Goal: Task Accomplishment & Management: Complete application form

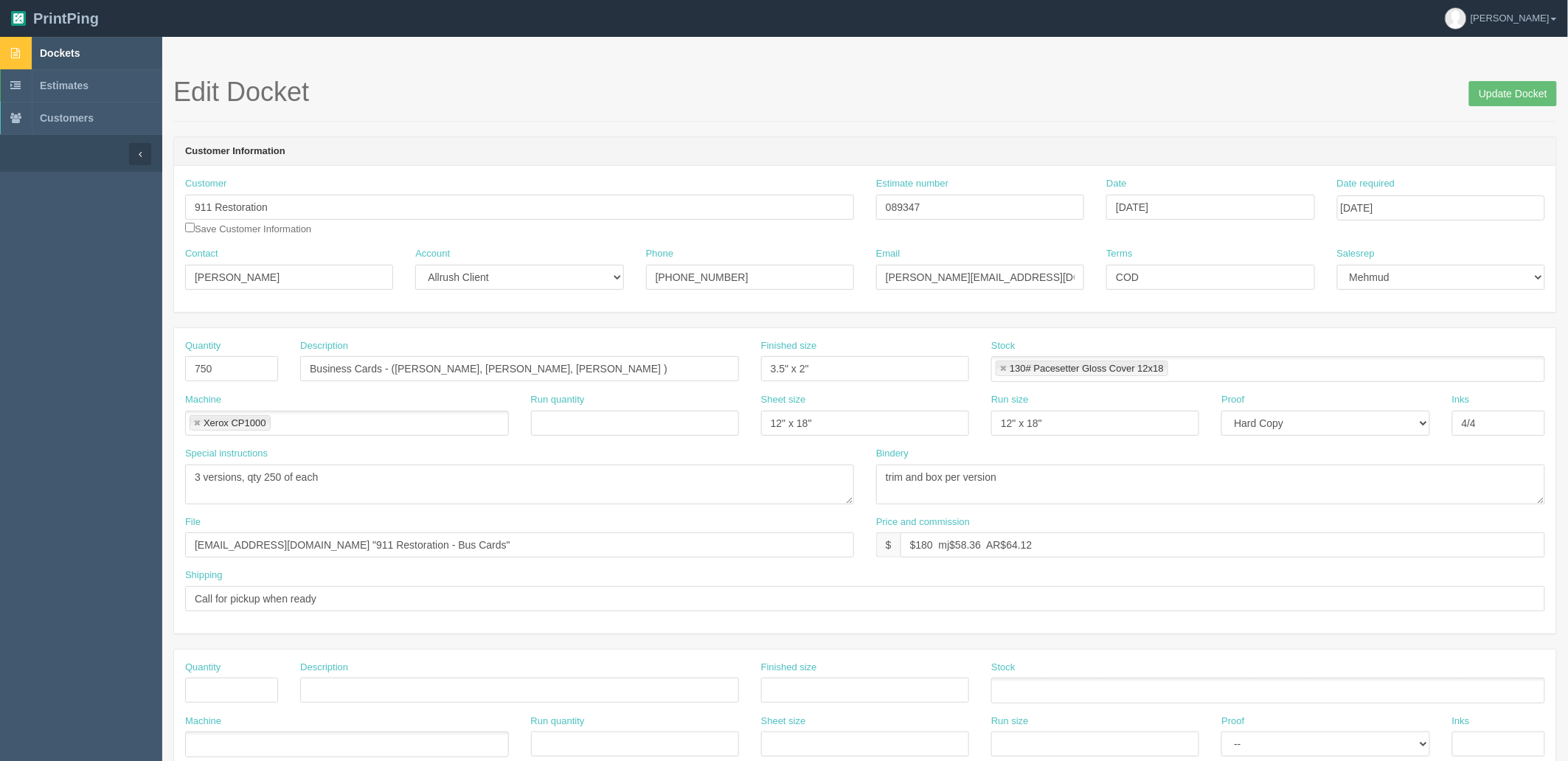
click at [72, 48] on span "Dockets" at bounding box center [59, 53] width 39 height 12
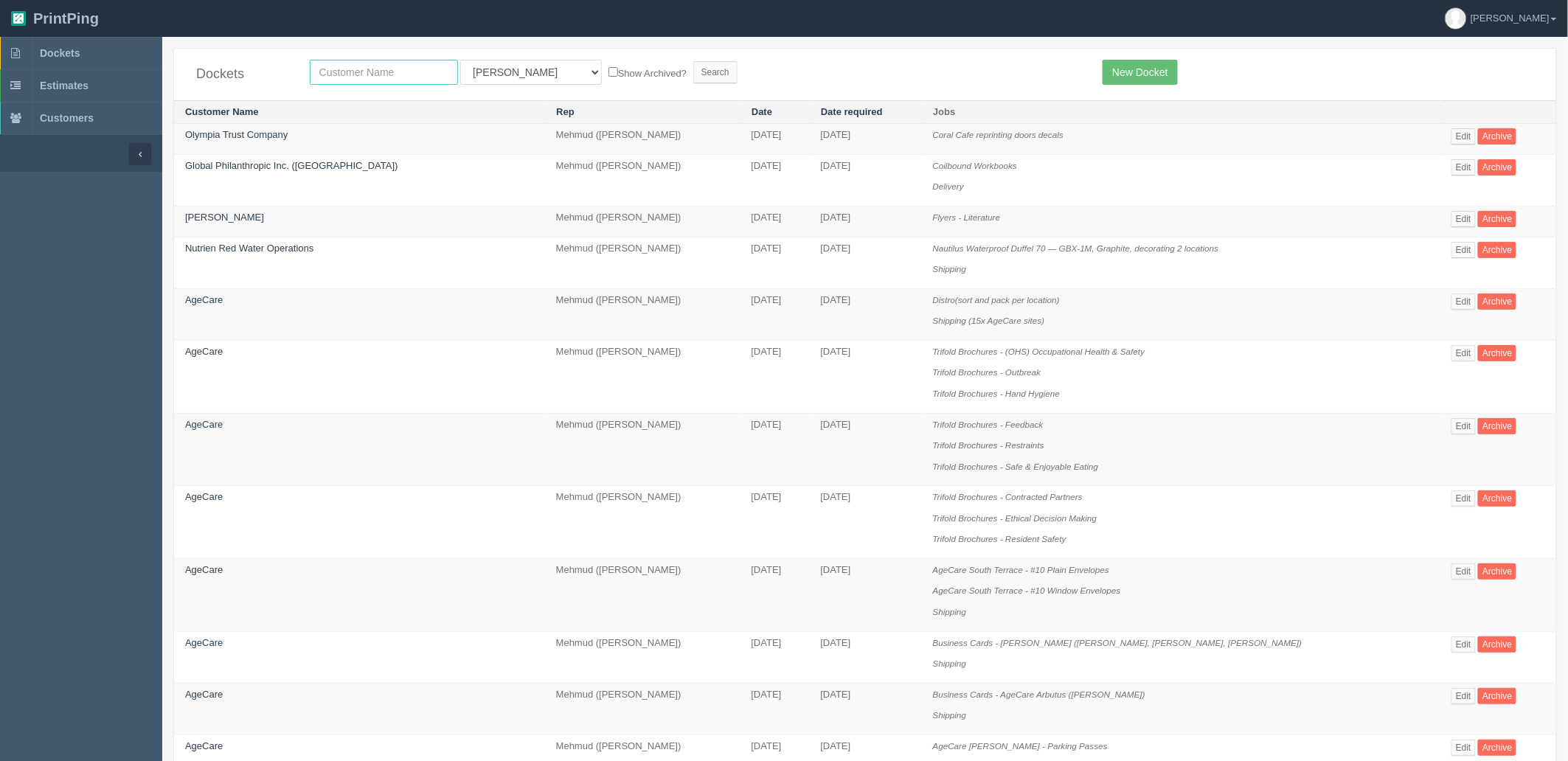
click at [344, 67] on input "text" at bounding box center [384, 72] width 148 height 25
type input "global"
click at [694, 61] on input "Search" at bounding box center [716, 72] width 44 height 22
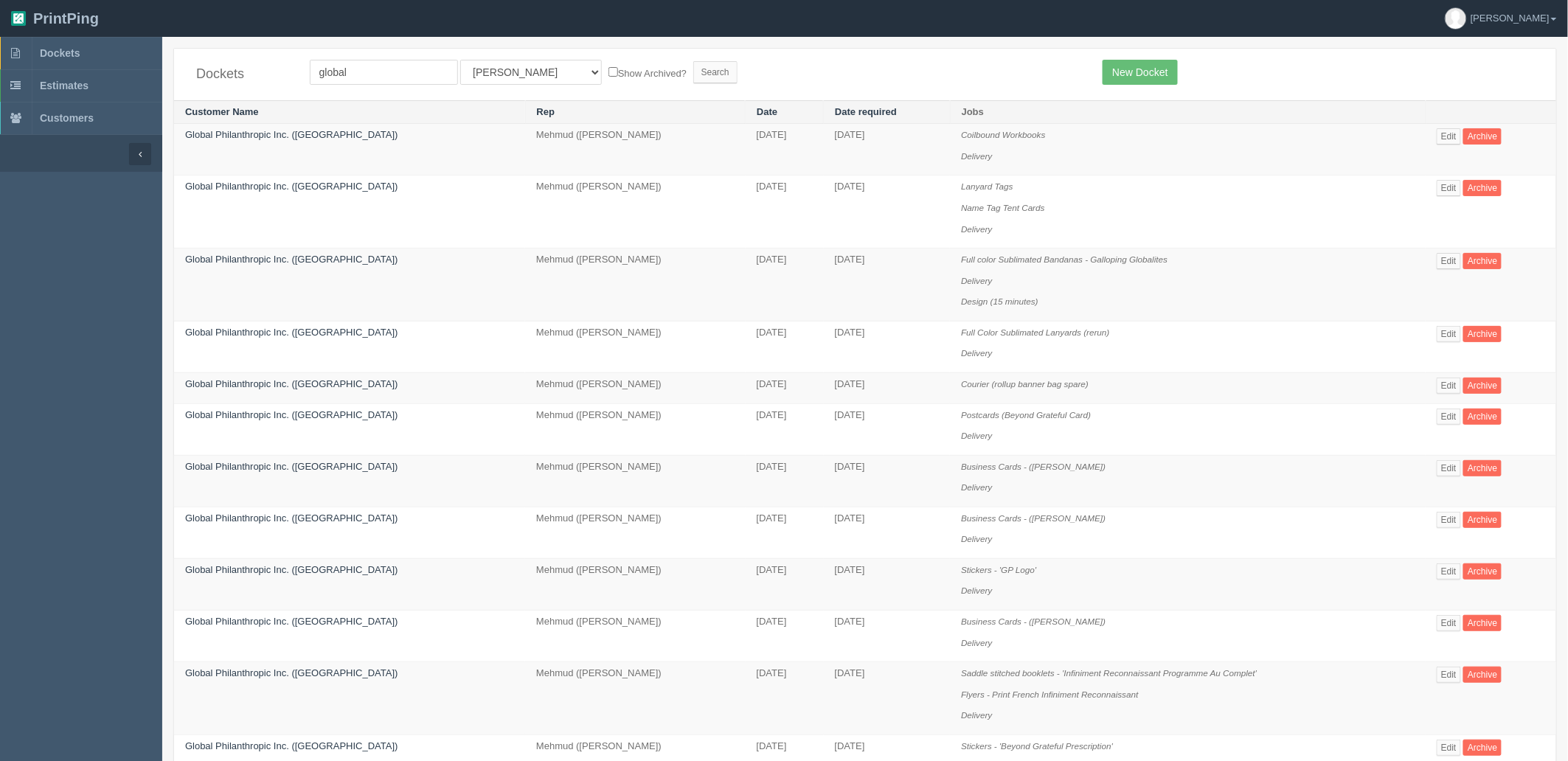
click at [1023, 79] on form "global All Users Ali Ali Test 1 Aly Amy Ankit Arif Brandon Dan France Greg Jim …" at bounding box center [696, 72] width 772 height 25
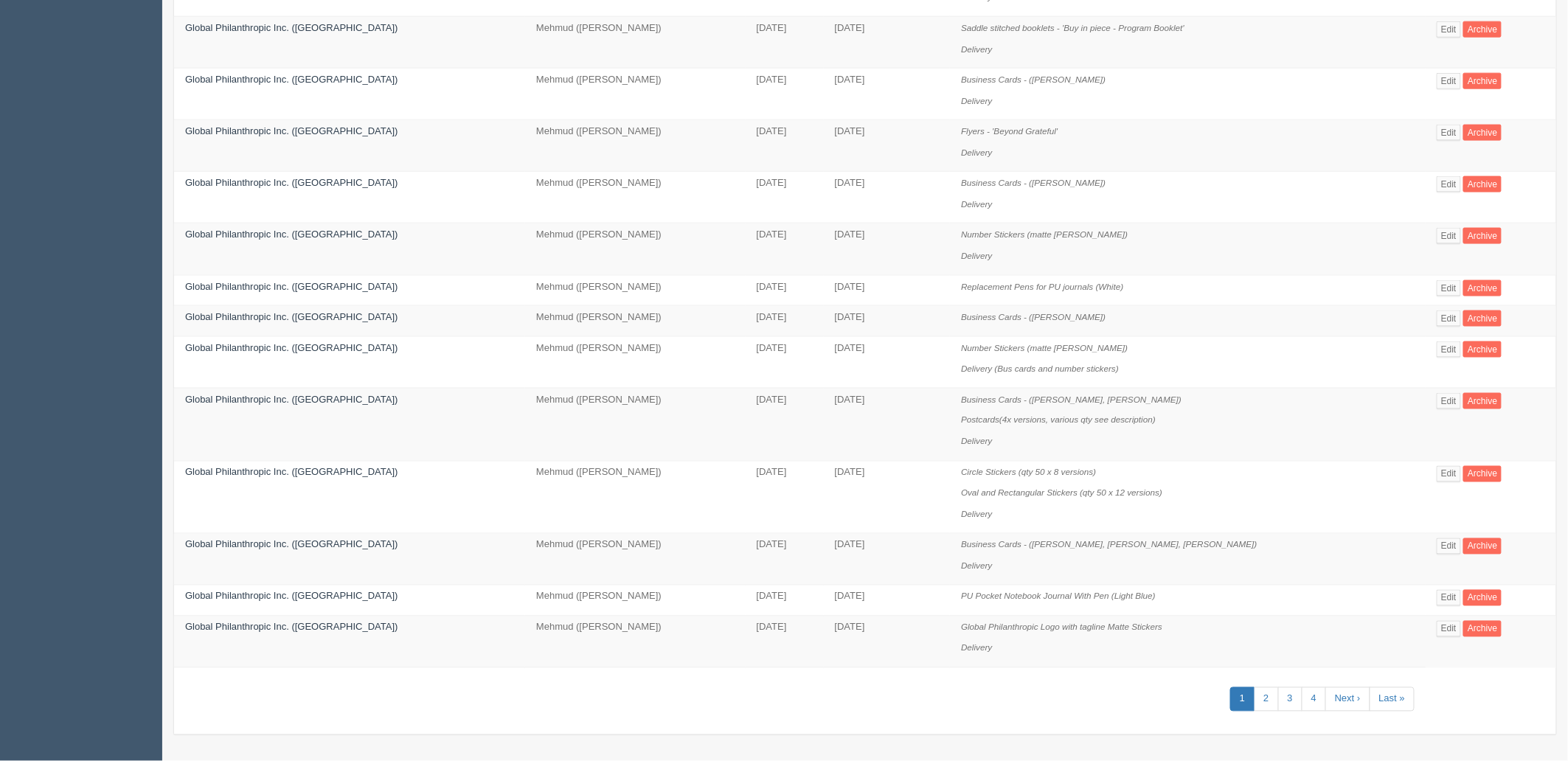
scroll to position [784, 0]
click at [1450, 541] on link "Edit" at bounding box center [1450, 546] width 25 height 16
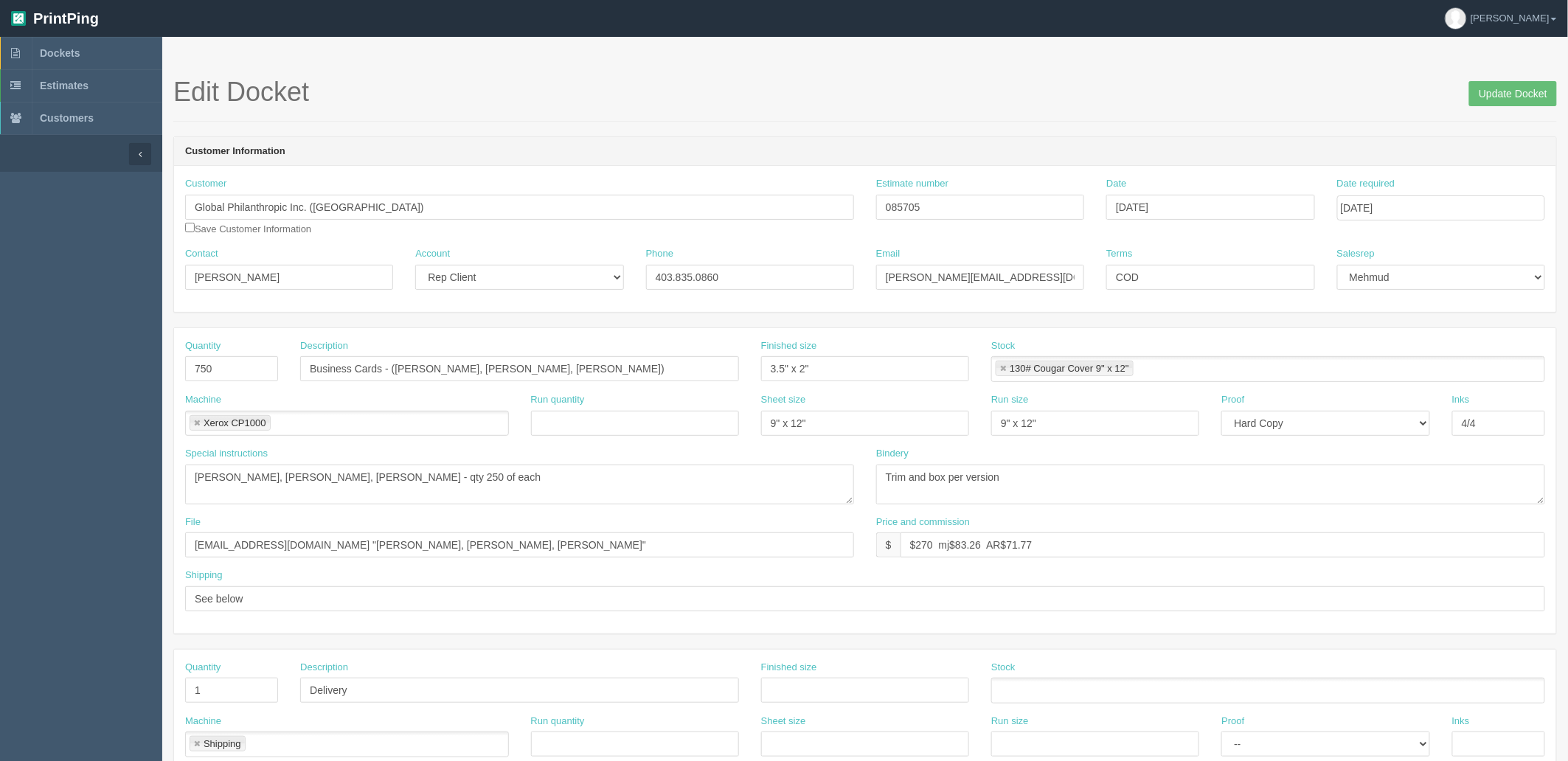
scroll to position [784, 0]
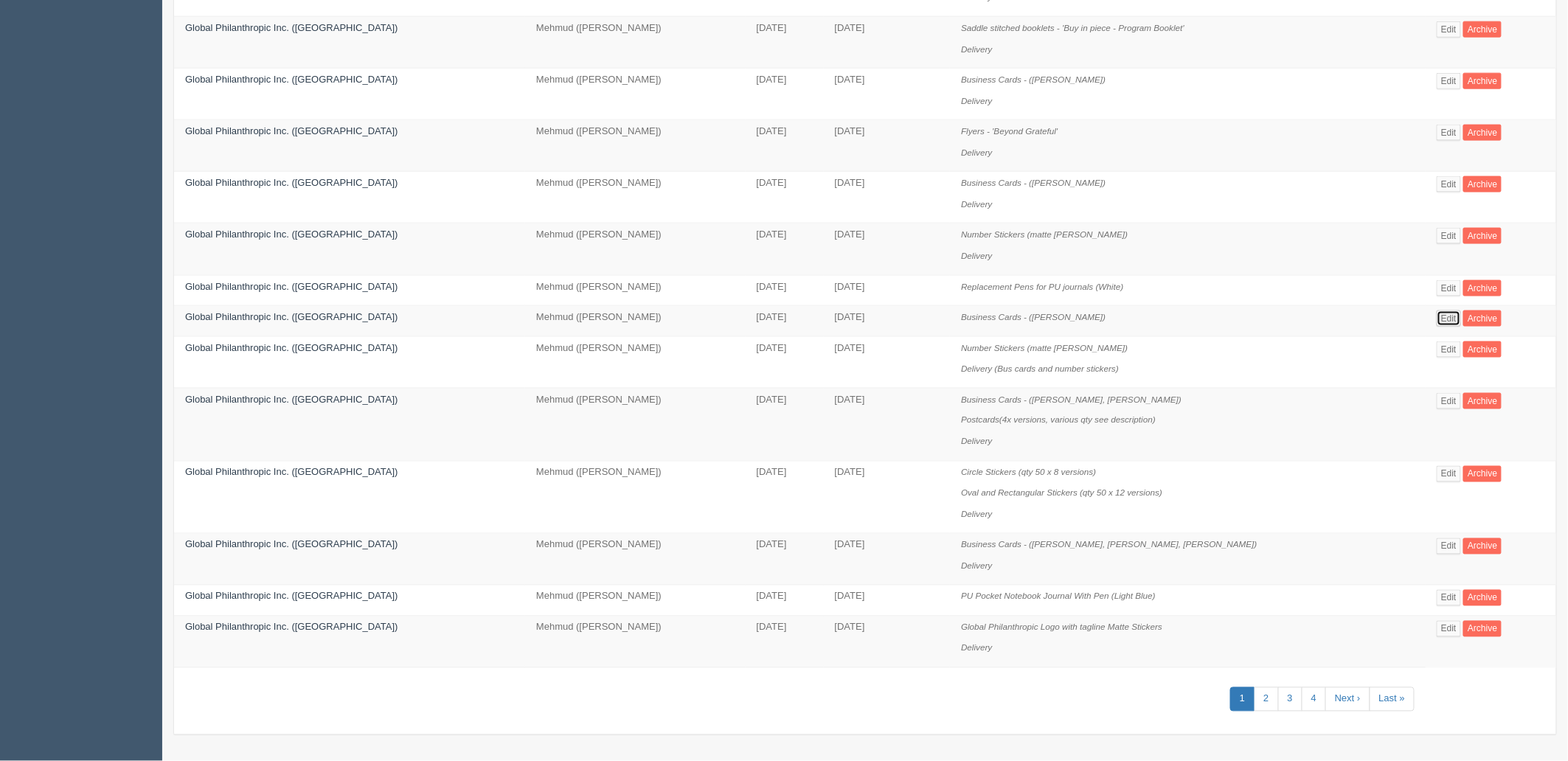
click at [1448, 313] on link "Edit" at bounding box center [1450, 318] width 25 height 16
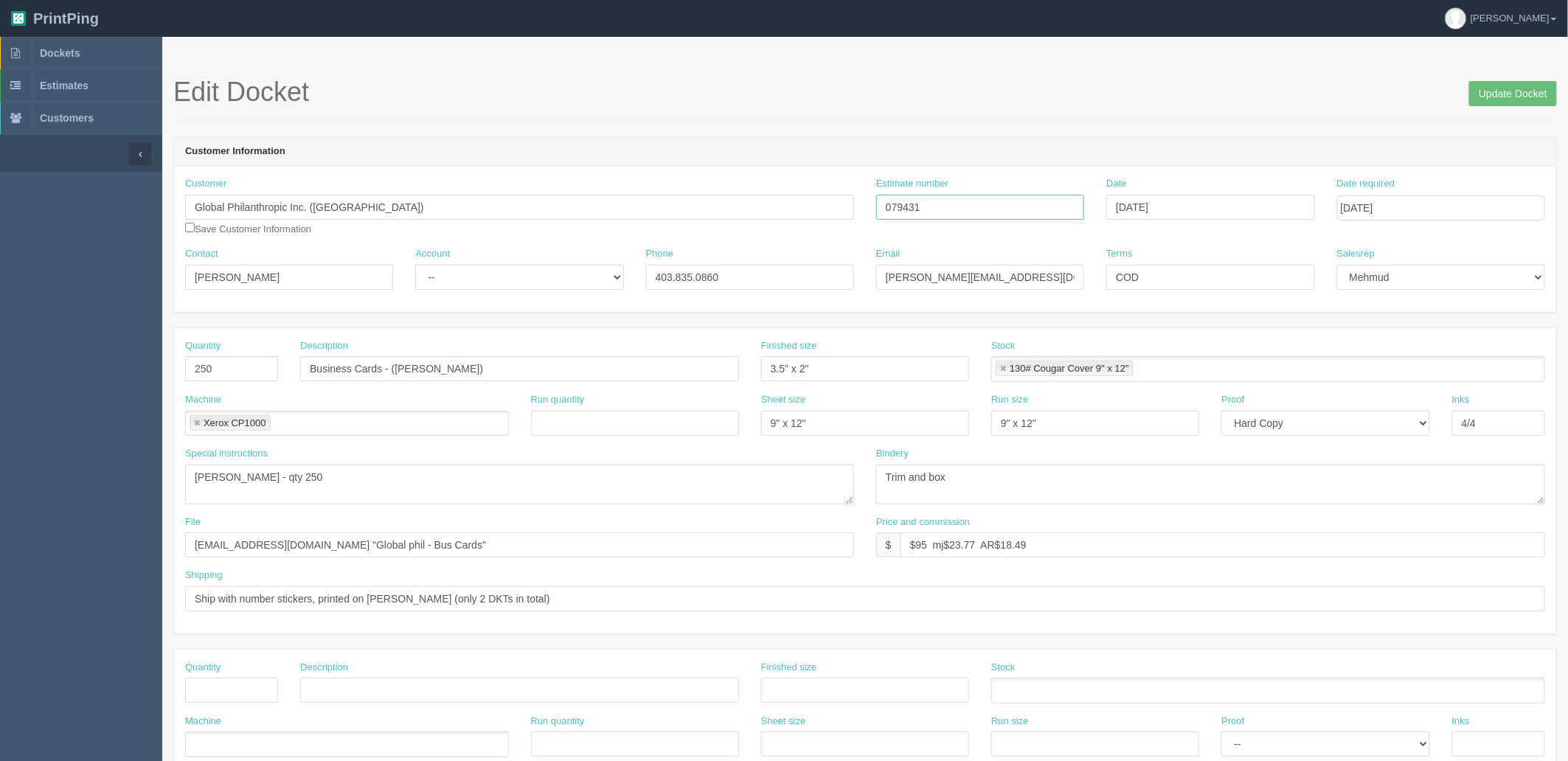
drag, startPoint x: 943, startPoint y: 199, endPoint x: 481, endPoint y: 192, distance: 462.1
click at [481, 192] on div "Customer Global Philanthropic Inc. (Canada) Save Customer Information Estimate …" at bounding box center [865, 211] width 1382 height 70
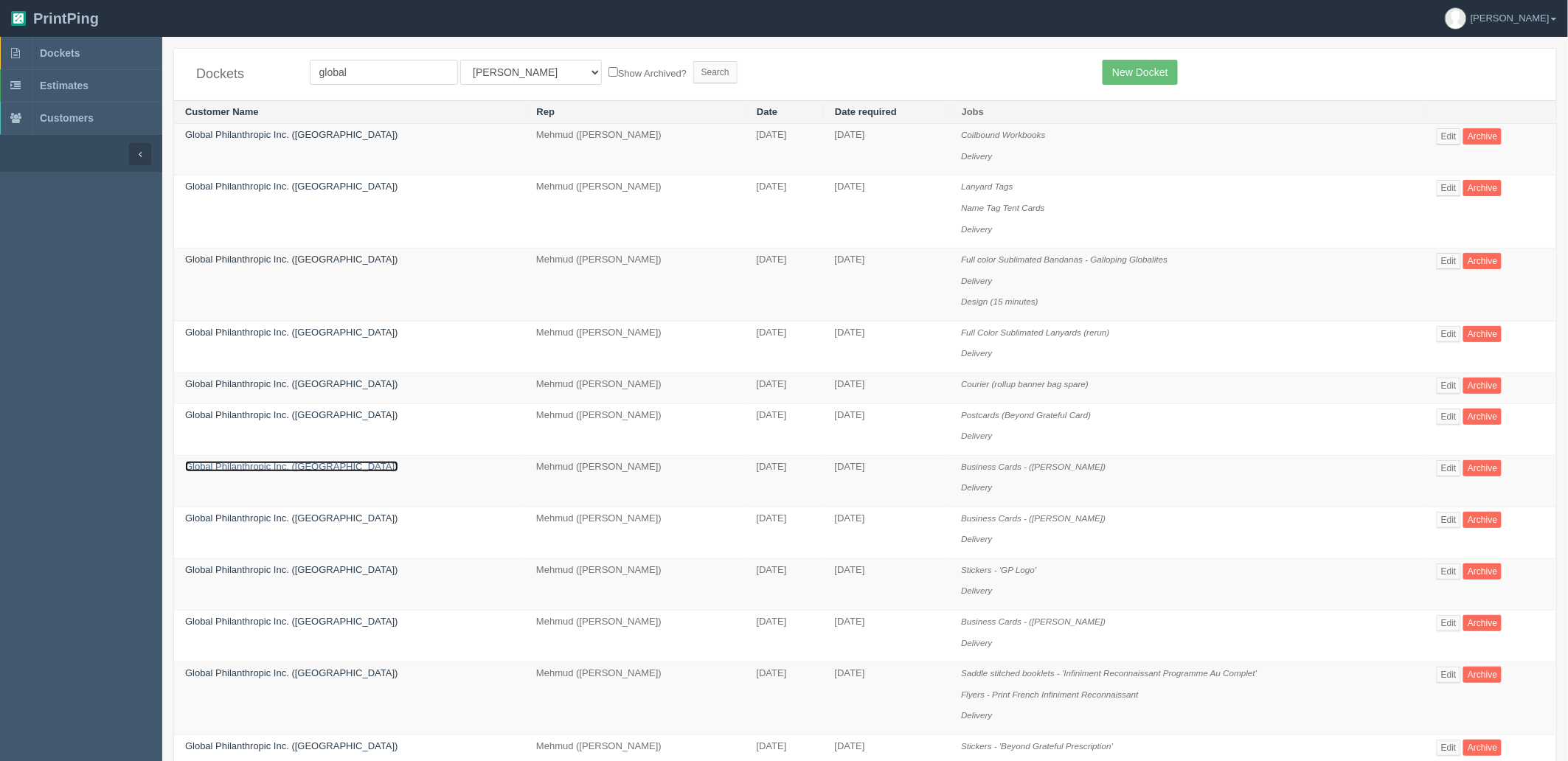
click at [248, 472] on link "Global Philanthropic Inc. (Canada)" at bounding box center [291, 466] width 213 height 11
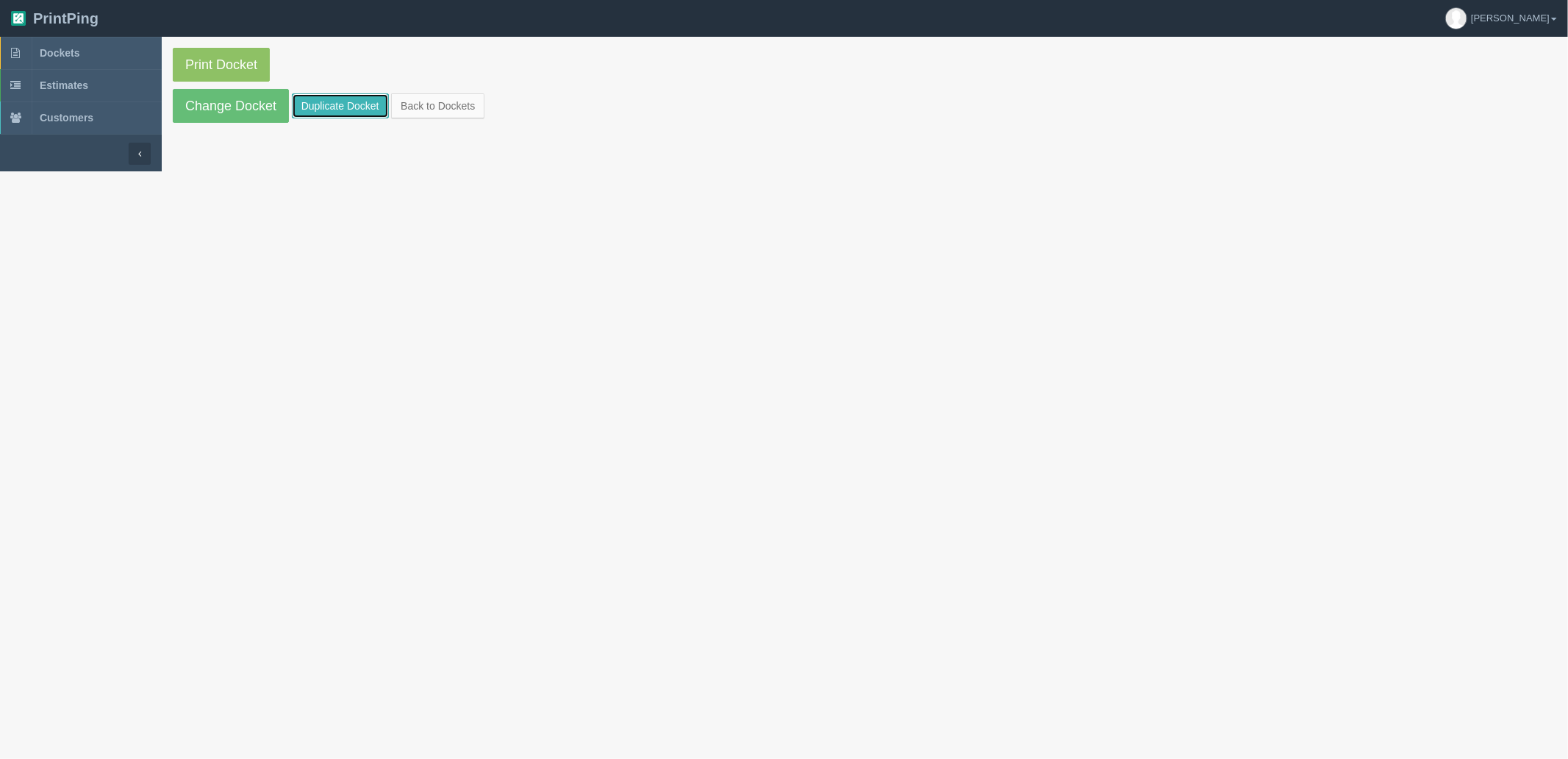
click at [366, 101] on link "Duplicate Docket" at bounding box center [340, 106] width 97 height 25
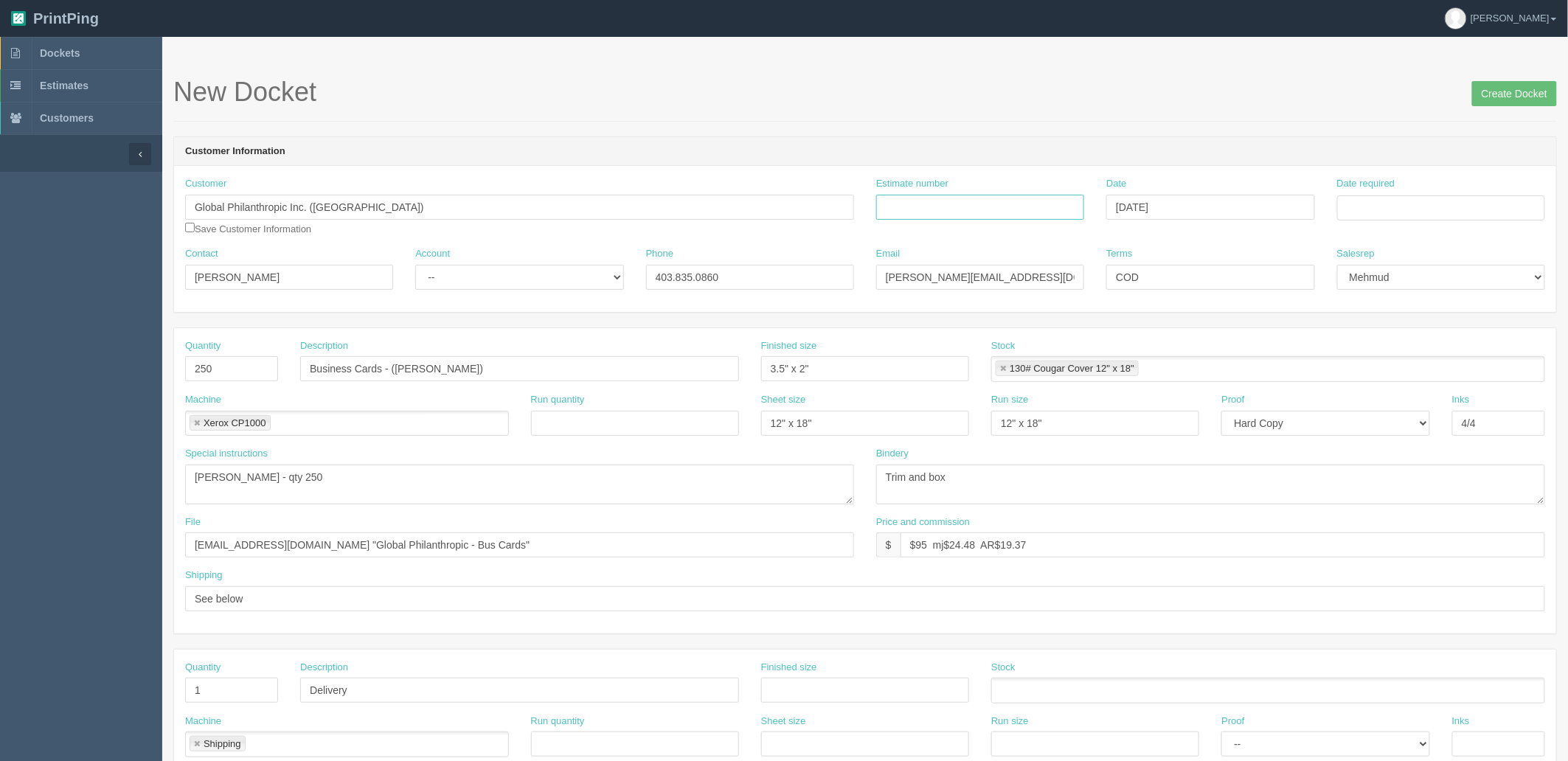
click at [968, 200] on input "Estimate number" at bounding box center [980, 207] width 208 height 25
type input "092577"
click at [1431, 349] on td "25" at bounding box center [1431, 350] width 19 height 21
type input "[DATE]"
click at [1189, 122] on form "New Docket Create Docket Customer Information Customer Global Philanthropic Inc…" at bounding box center [865, 697] width 1384 height 1240
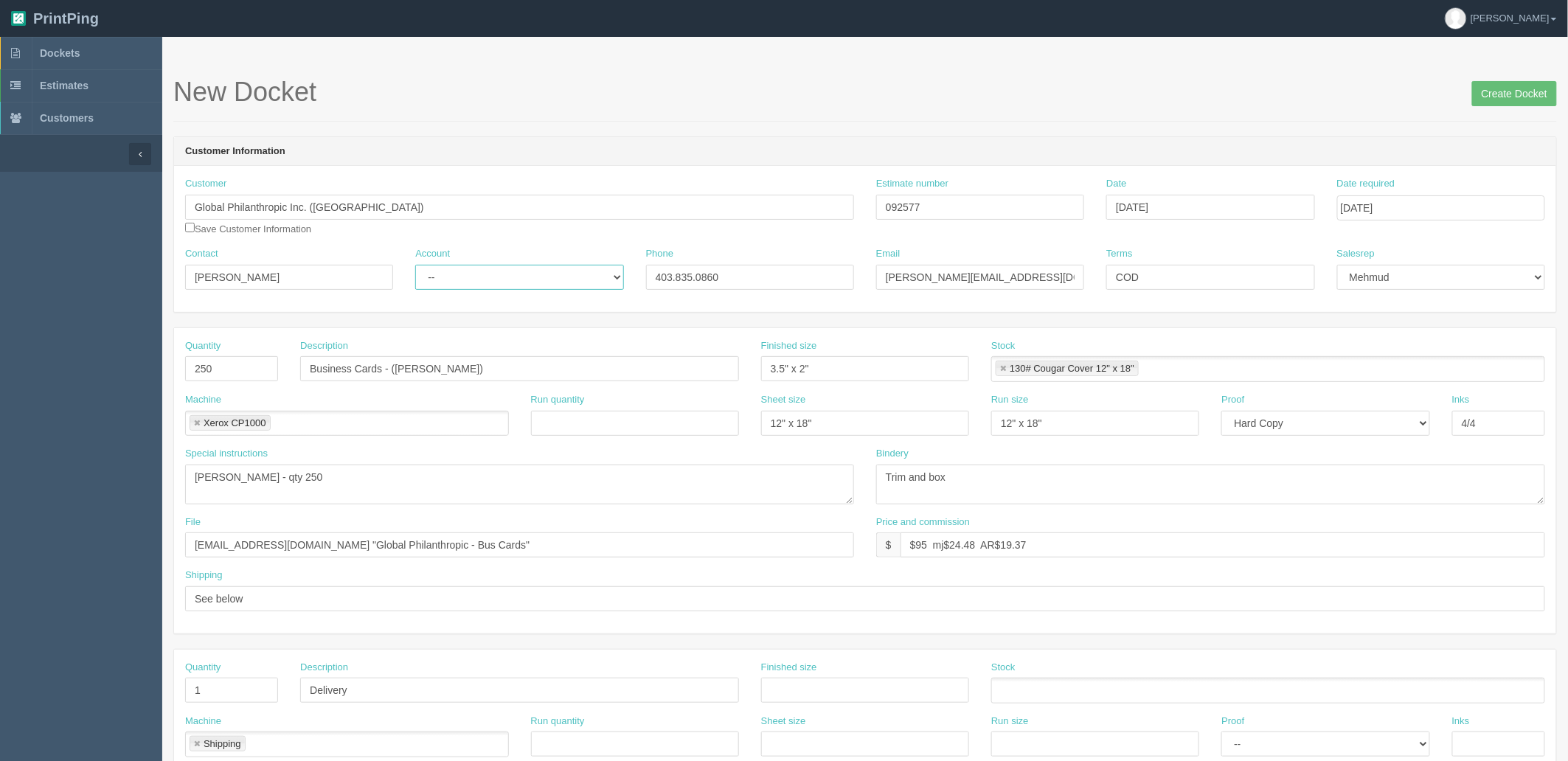
click at [453, 271] on select "-- Existing Client Allrush Client Rep Client" at bounding box center [519, 277] width 208 height 25
select select "Rep Client"
click at [415, 265] on select "-- Existing Client Allrush Client Rep Client" at bounding box center [519, 277] width 208 height 25
drag, startPoint x: 240, startPoint y: 365, endPoint x: 0, endPoint y: 268, distance: 258.9
click at [0, 268] on section "Dockets Estimates Customers" at bounding box center [784, 688] width 1568 height 1302
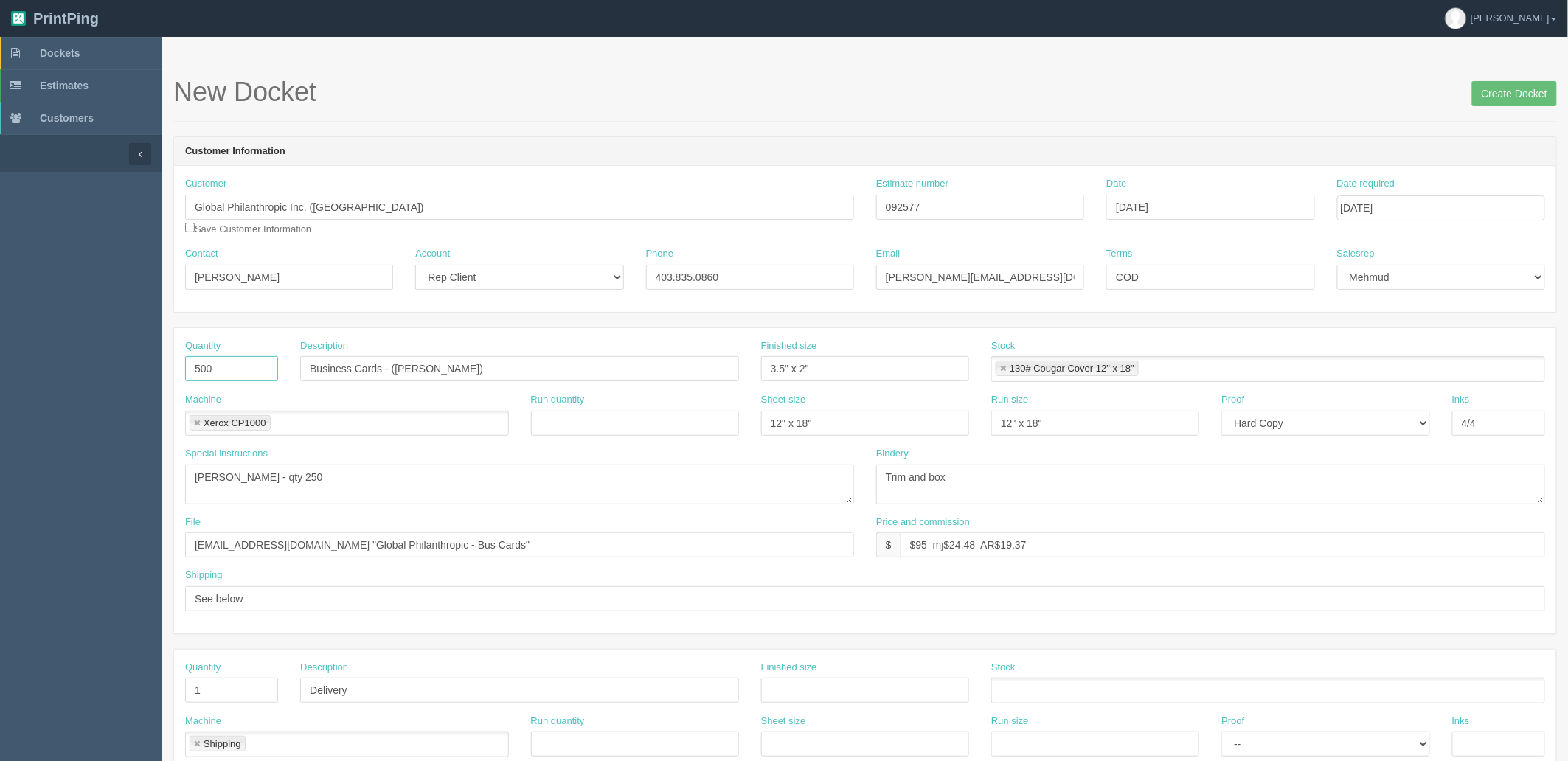
type input "500"
click at [493, 364] on input "Business Cards - (Kent Stucky)" at bounding box center [519, 369] width 438 height 25
drag, startPoint x: 473, startPoint y: 364, endPoint x: 581, endPoint y: 425, distance: 124.0
click at [475, 364] on input "Business Cards - (Christina Panis, )" at bounding box center [519, 369] width 438 height 25
type input "Business Cards - (Christina Panis, Steven Best)"
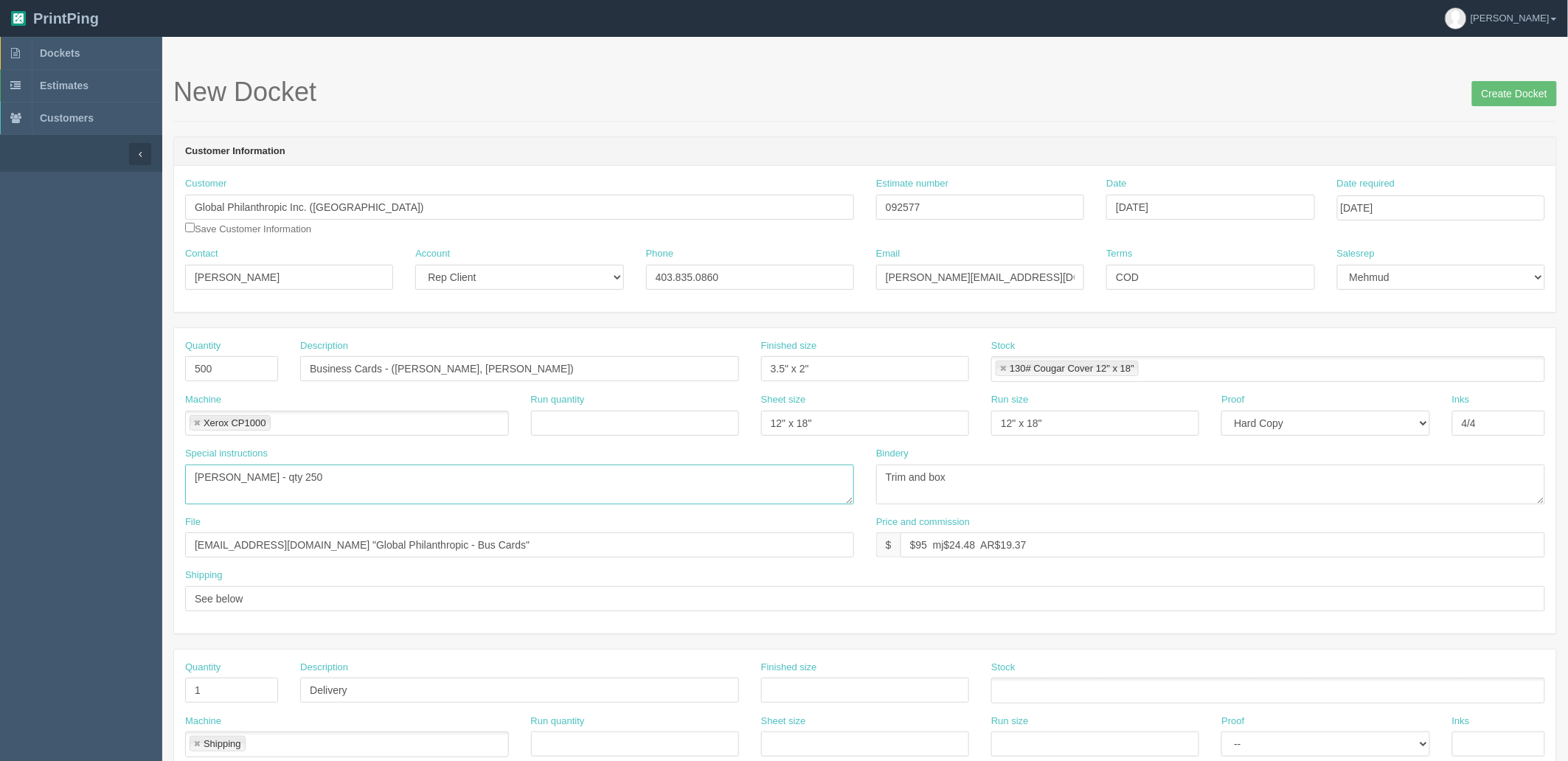
drag, startPoint x: 253, startPoint y: 477, endPoint x: 0, endPoint y: 476, distance: 253.0
click at [0, 476] on section "Dockets Estimates Customers" at bounding box center [784, 688] width 1568 height 1302
paste textarea "Christina Panis, Steven Best"
click at [396, 471] on textarea "Kent Stucky - qty 250" at bounding box center [519, 485] width 669 height 39
type textarea "Christina Panis, Steven Best- qty 250 x 2 versions"
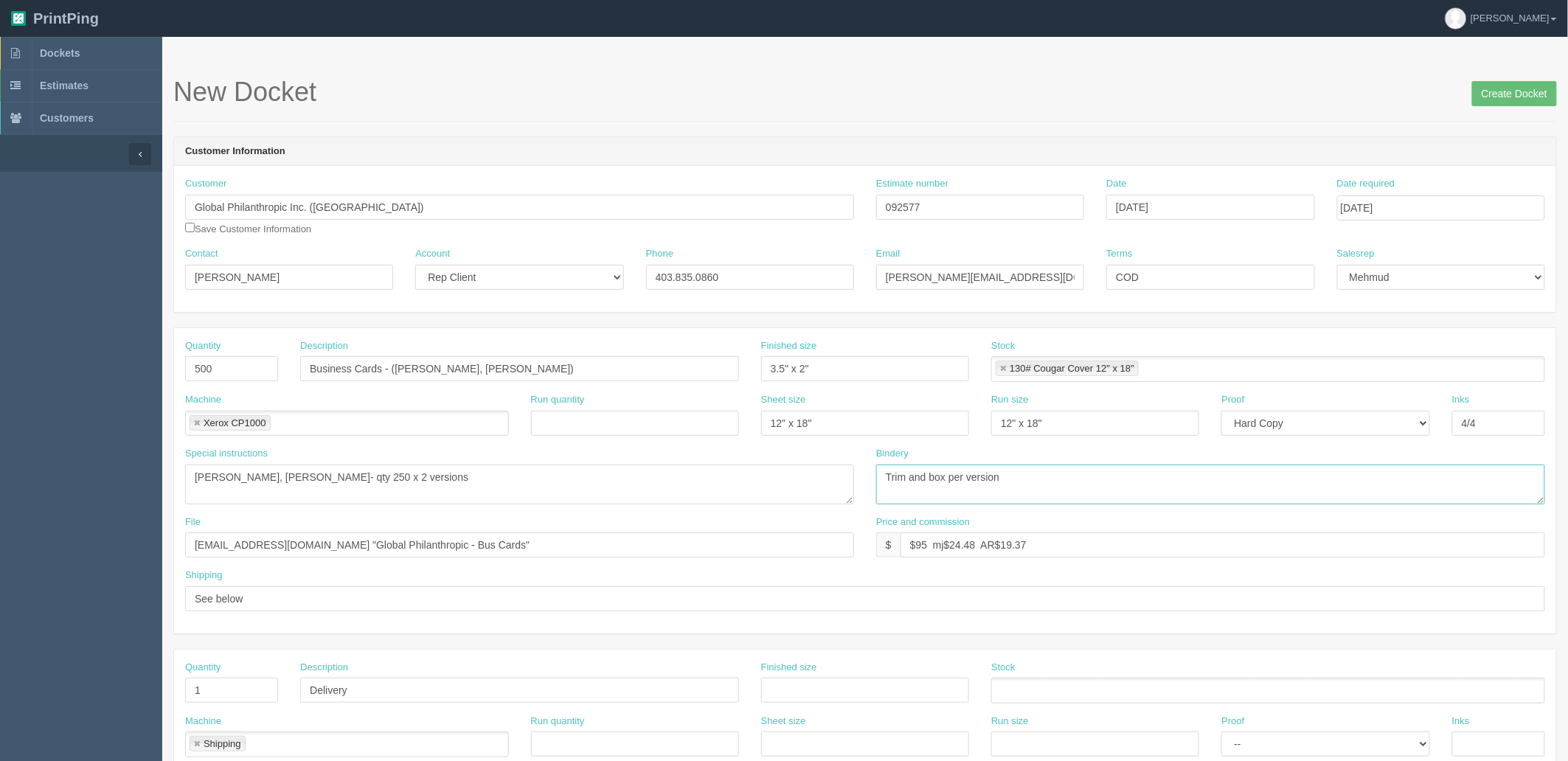
type textarea "Trim and box per version"
click at [450, 543] on input "files@allrush.ca "Global Philanthropic - Bus Cards"" at bounding box center [519, 545] width 669 height 25
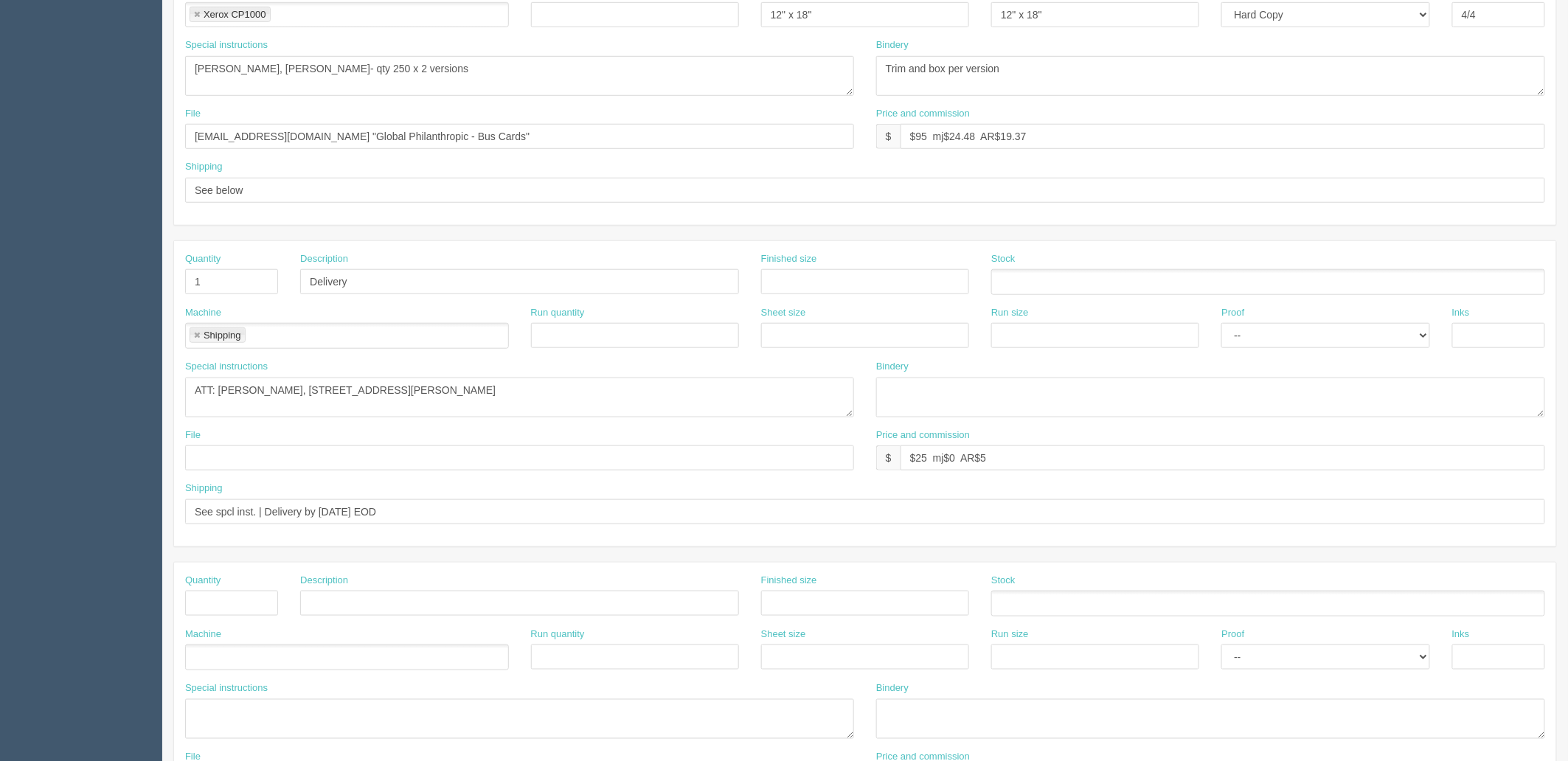
scroll to position [410, 0]
drag, startPoint x: 540, startPoint y: 391, endPoint x: 0, endPoint y: 377, distance: 540.2
click at [0, 377] on section "Dockets Estimates Customers" at bounding box center [784, 278] width 1568 height 1302
click at [196, 336] on link at bounding box center [197, 336] width 9 height 10
drag, startPoint x: 143, startPoint y: 274, endPoint x: 271, endPoint y: 281, distance: 128.2
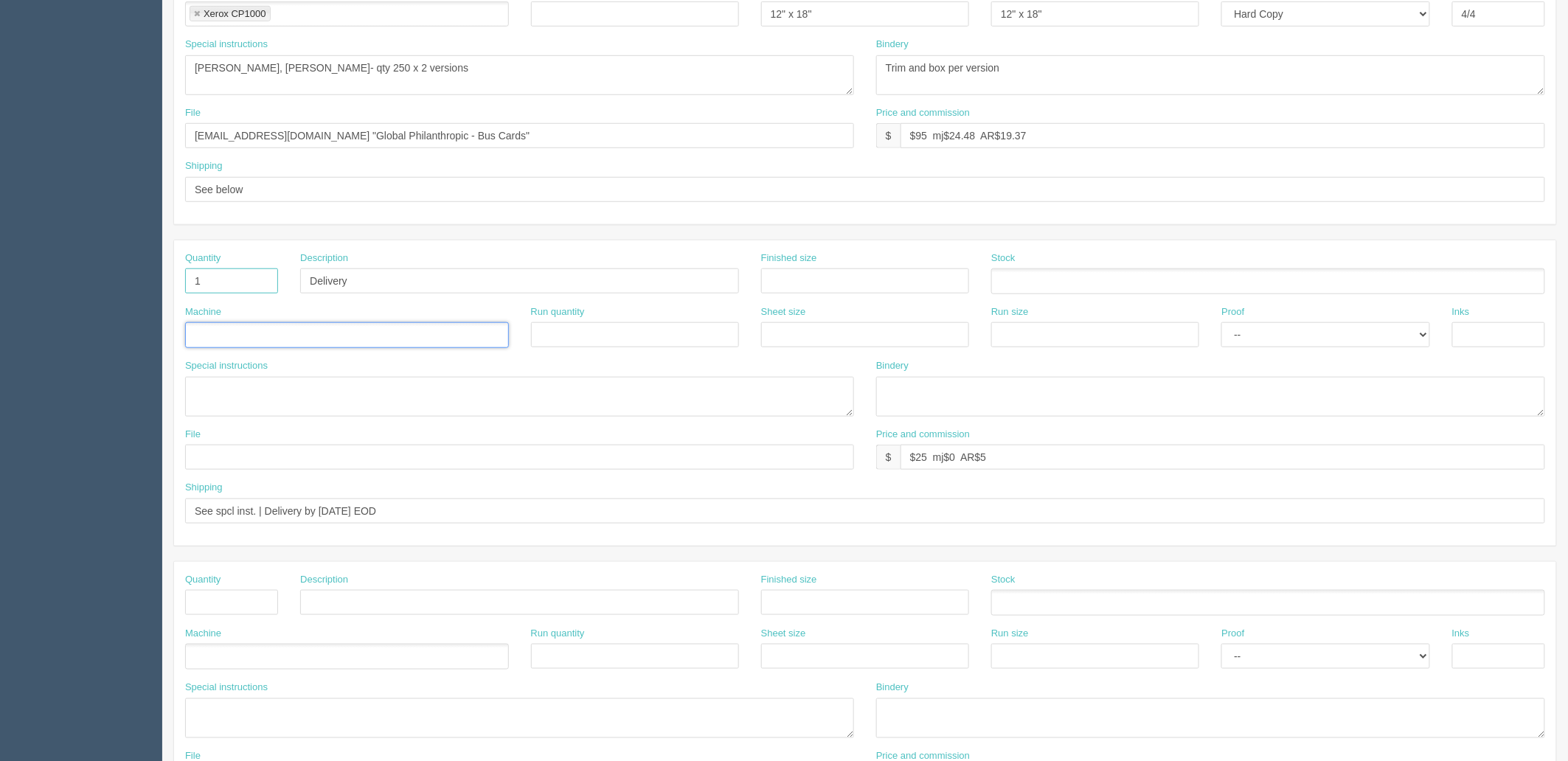
click at [139, 273] on section "Dockets Estimates Customers" at bounding box center [784, 278] width 1568 height 1302
drag, startPoint x: 467, startPoint y: 282, endPoint x: 44, endPoint y: 267, distance: 423.3
click at [44, 267] on section "Dockets Estimates Customers" at bounding box center [784, 278] width 1568 height 1302
drag, startPoint x: 451, startPoint y: 514, endPoint x: 21, endPoint y: 517, distance: 430.0
click at [0, 515] on section "Dockets Estimates Customers" at bounding box center [784, 278] width 1568 height 1302
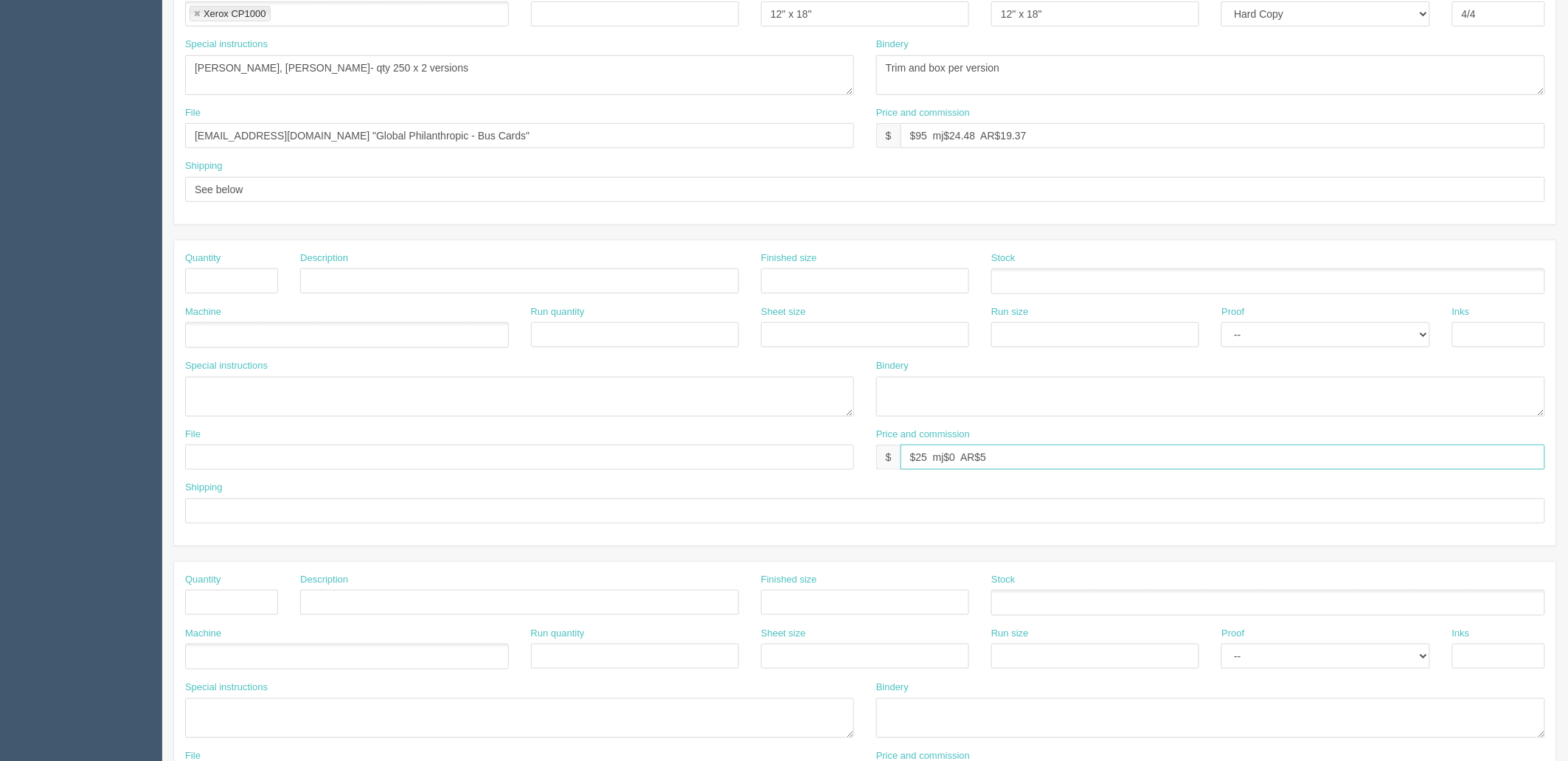
drag, startPoint x: 1034, startPoint y: 462, endPoint x: 271, endPoint y: 452, distance: 763.1
click at [271, 458] on div "File Price and commission $ $25 mj$0 AR$5" at bounding box center [865, 454] width 1382 height 53
drag, startPoint x: 289, startPoint y: 190, endPoint x: 0, endPoint y: 155, distance: 291.1
click at [0, 160] on section "Dockets Estimates Customers" at bounding box center [784, 278] width 1568 height 1302
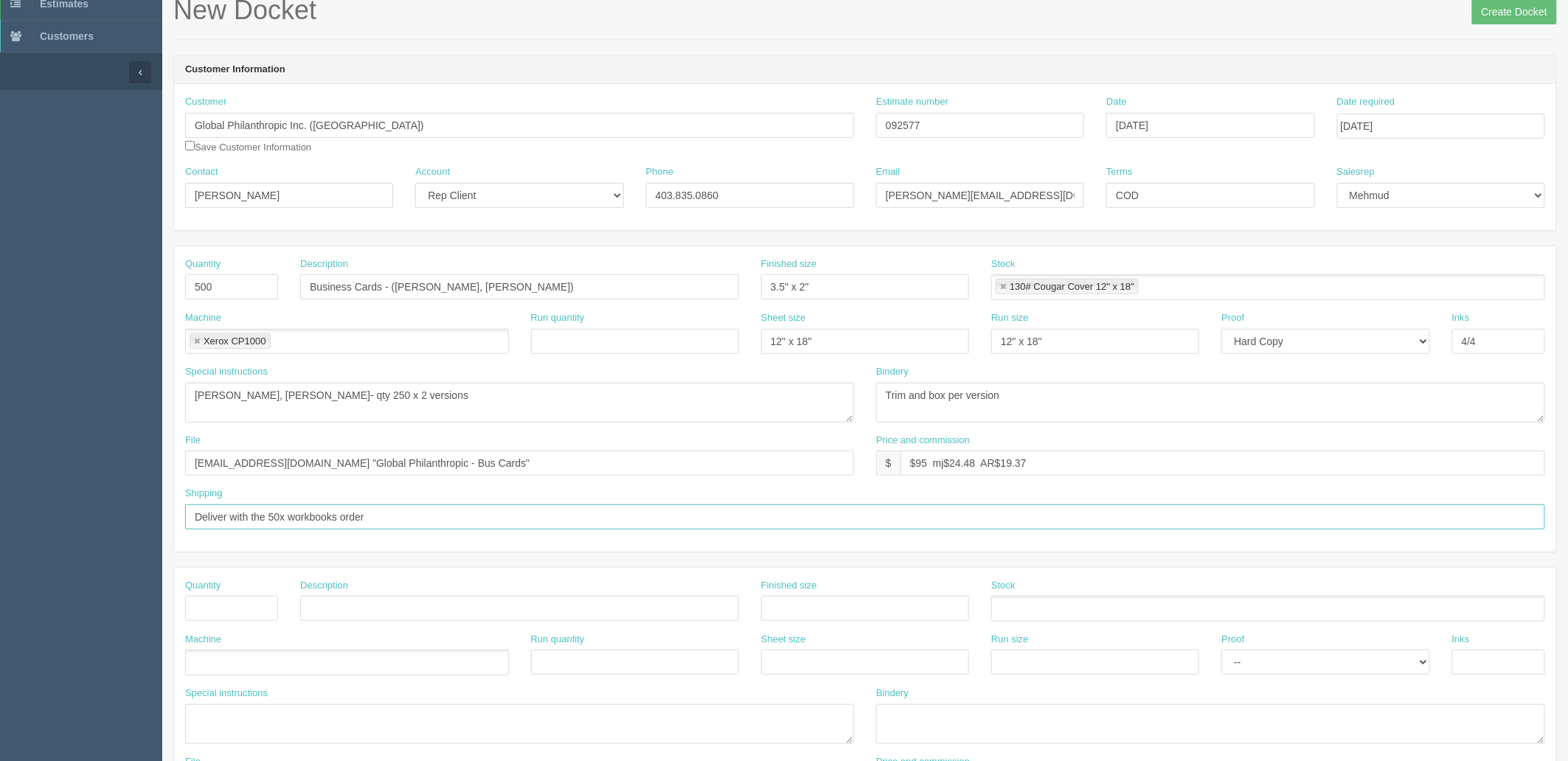
type input "Deliver with the 50x workbooks order"
click at [489, 395] on textarea "Kent Stucky - qty 250" at bounding box center [519, 402] width 669 height 39
drag, startPoint x: 917, startPoint y: 460, endPoint x: 2095, endPoint y: 425, distance: 1178.5
click at [1567, 425] on html "PrintPing Zack Edit account ( zack@allrush.ca ) Logout Dockets Estimates" at bounding box center [784, 587] width 1568 height 1339
drag, startPoint x: 958, startPoint y: 455, endPoint x: 969, endPoint y: 448, distance: 13.0
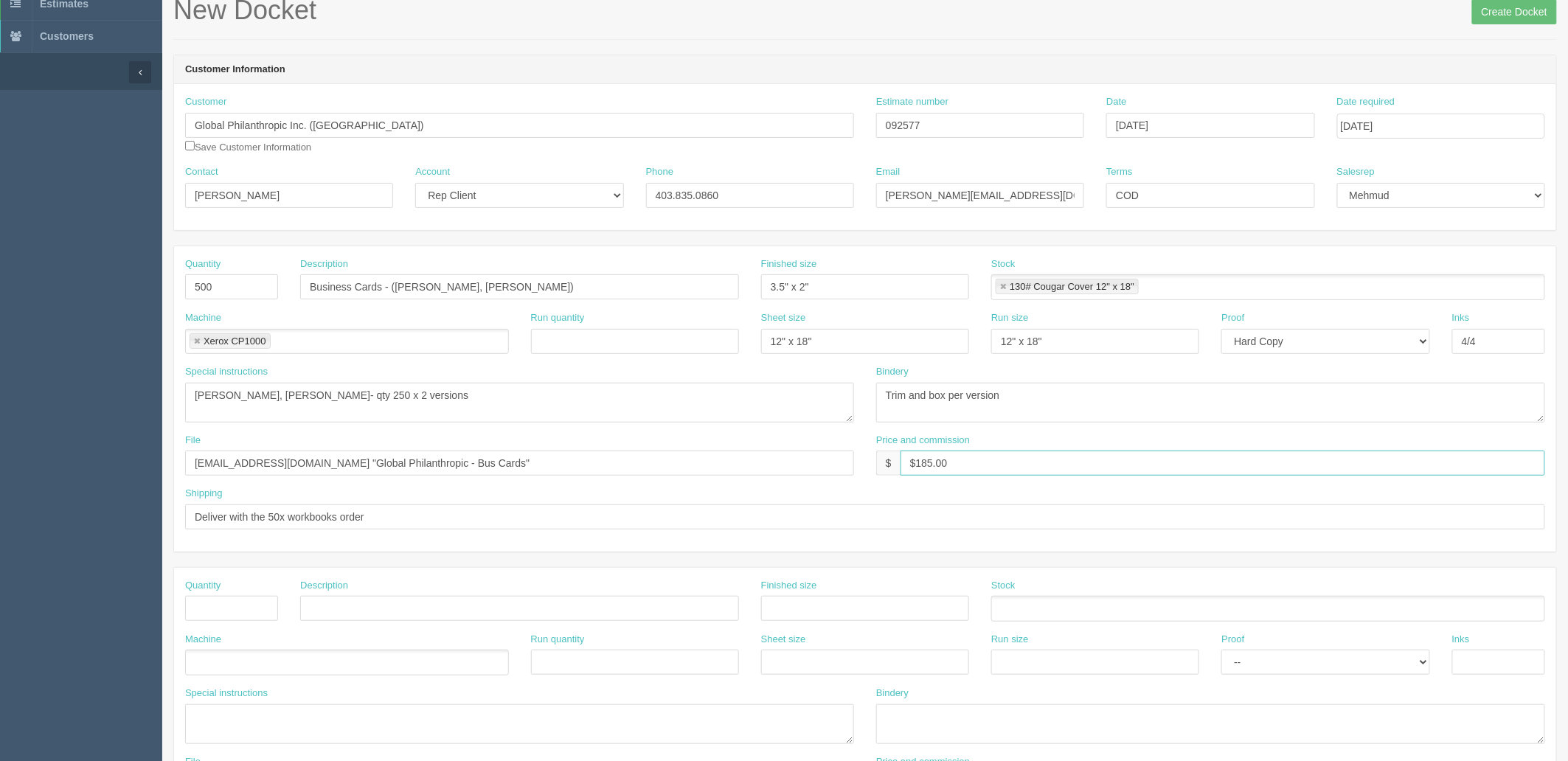
click at [958, 455] on input "$185.00" at bounding box center [1223, 463] width 645 height 25
click at [1059, 461] on input "$185.00 mj$66.62 AR$" at bounding box center [1223, 463] width 645 height 25
type input "$185.00 mj$66.62 AR$60.86"
click at [558, 288] on input "Business Cards - ([PERSON_NAME], [PERSON_NAME])" at bounding box center [519, 287] width 438 height 25
click at [1033, 397] on textarea "Trim and box" at bounding box center [1210, 402] width 669 height 39
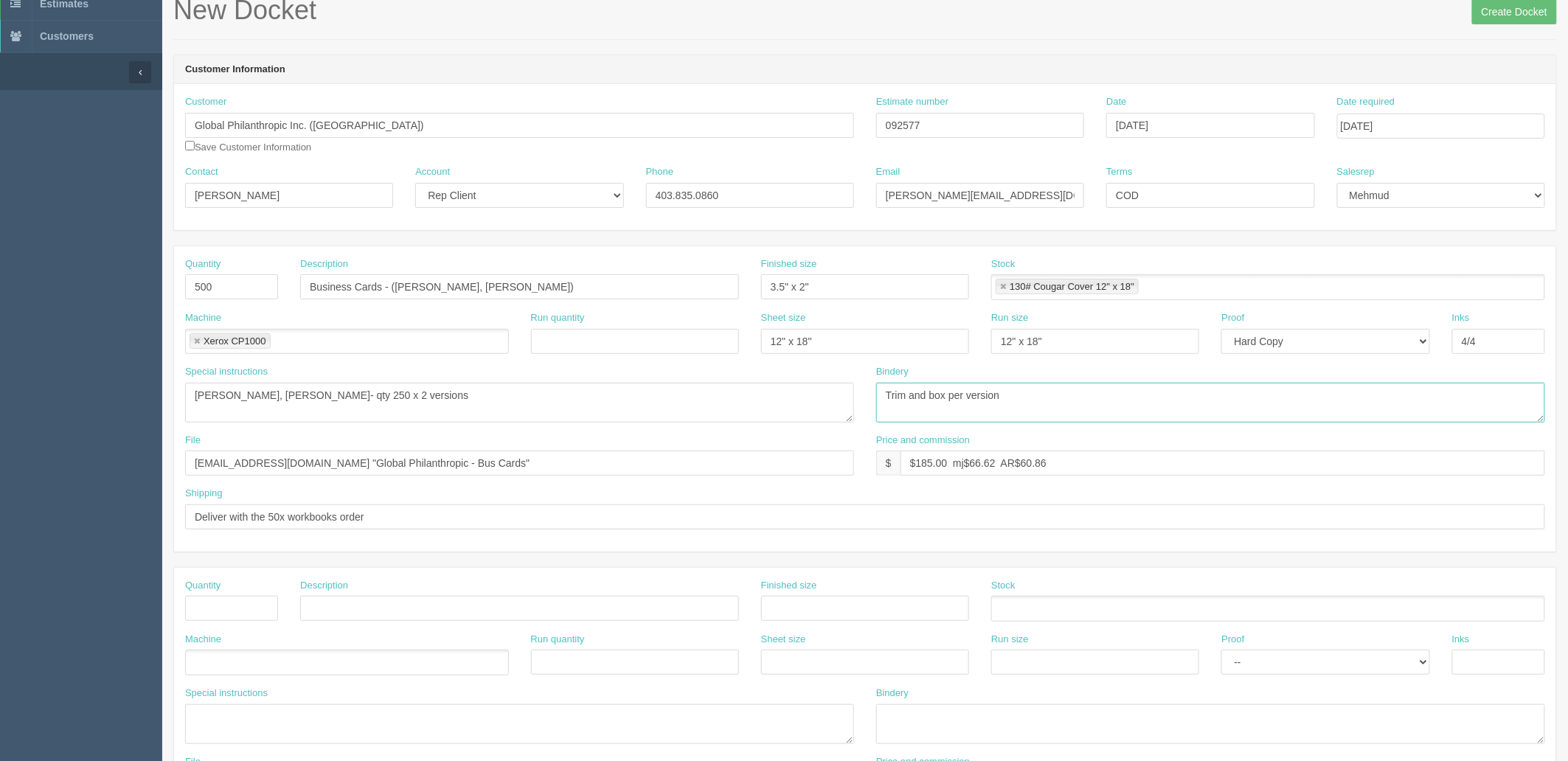
scroll to position [0, 0]
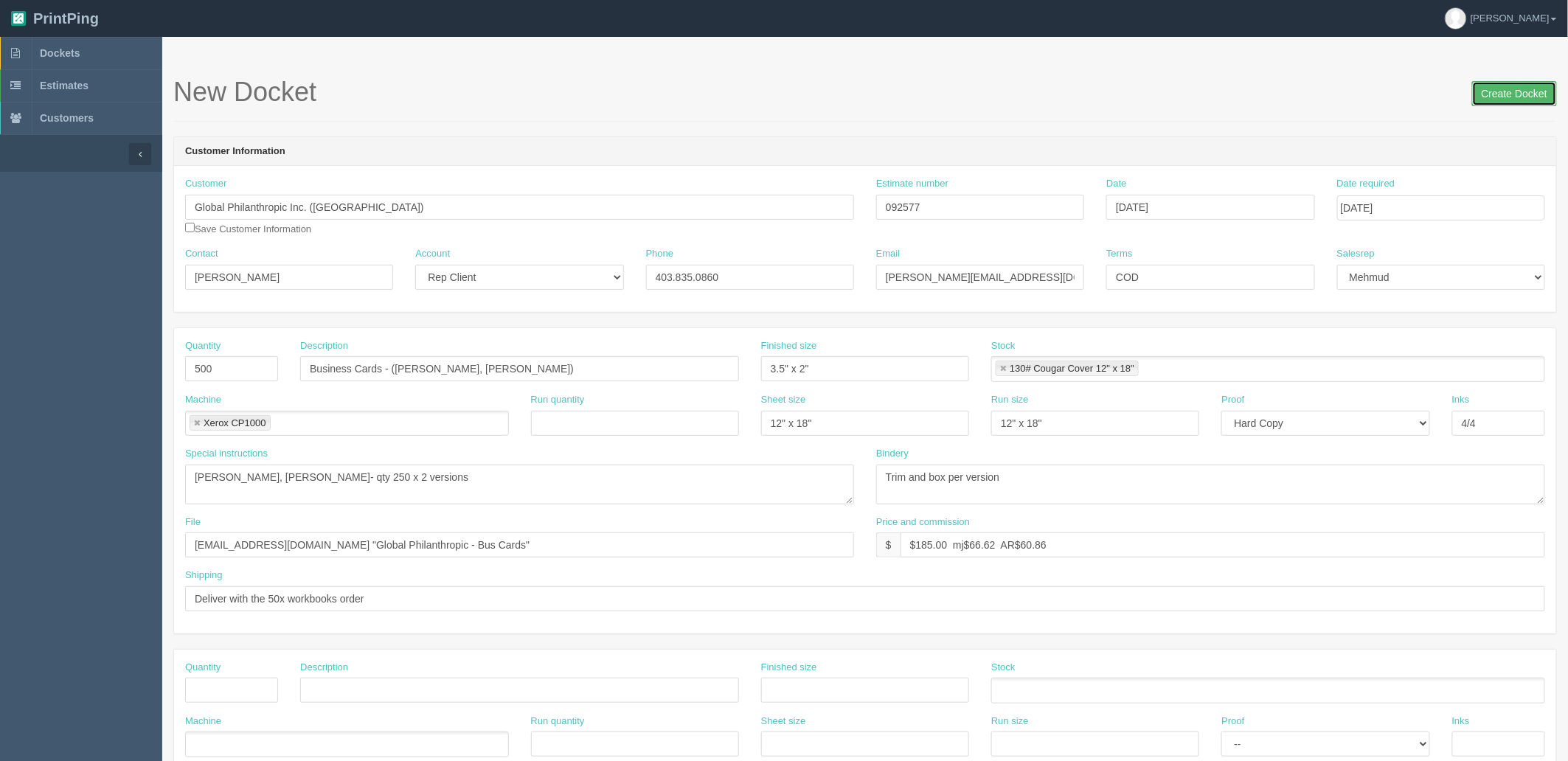
click at [1508, 96] on input "Create Docket" at bounding box center [1515, 94] width 85 height 25
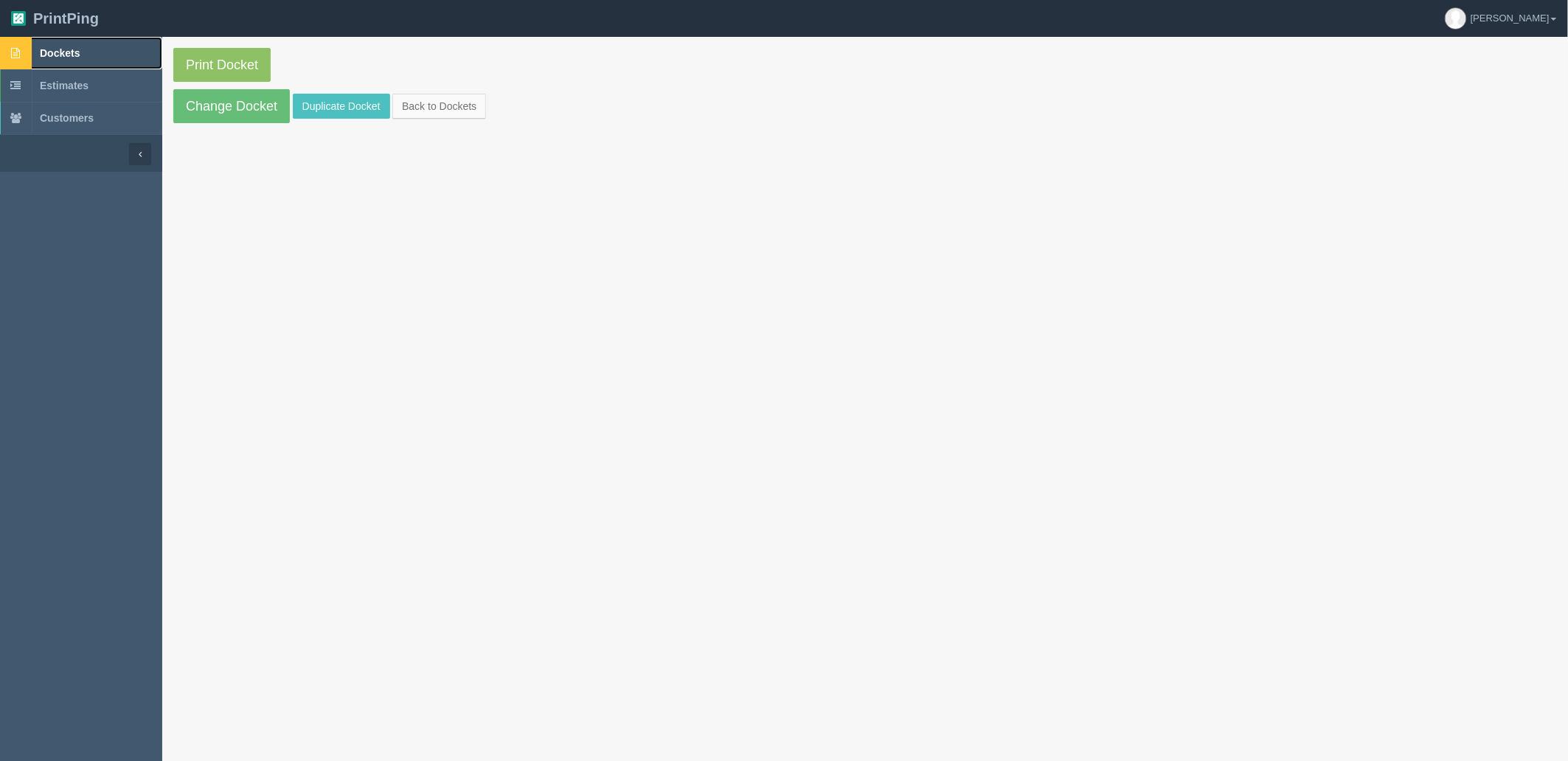
click at [86, 47] on link "Dockets" at bounding box center [81, 53] width 162 height 32
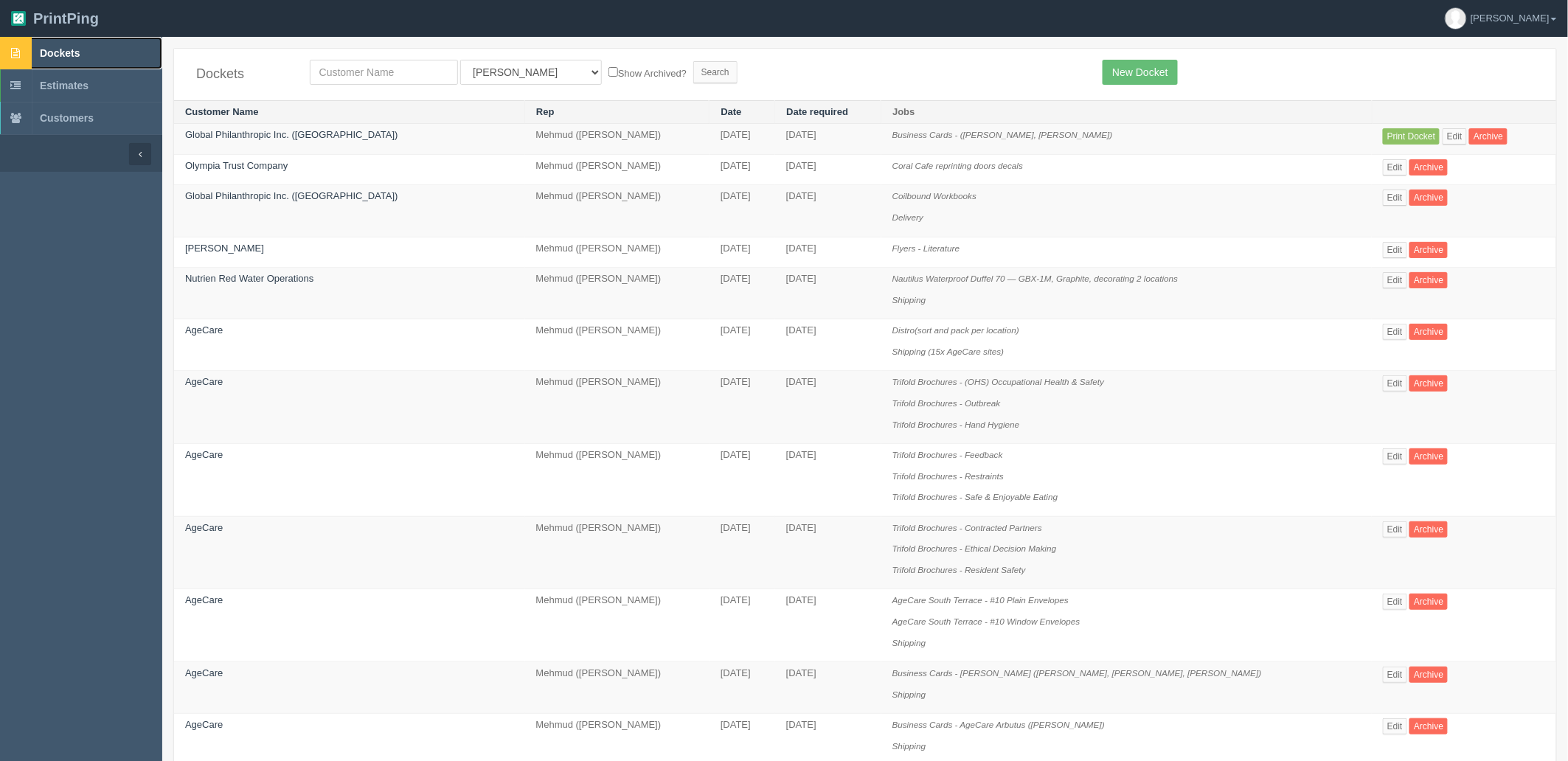
click at [67, 39] on link "Dockets" at bounding box center [81, 53] width 162 height 32
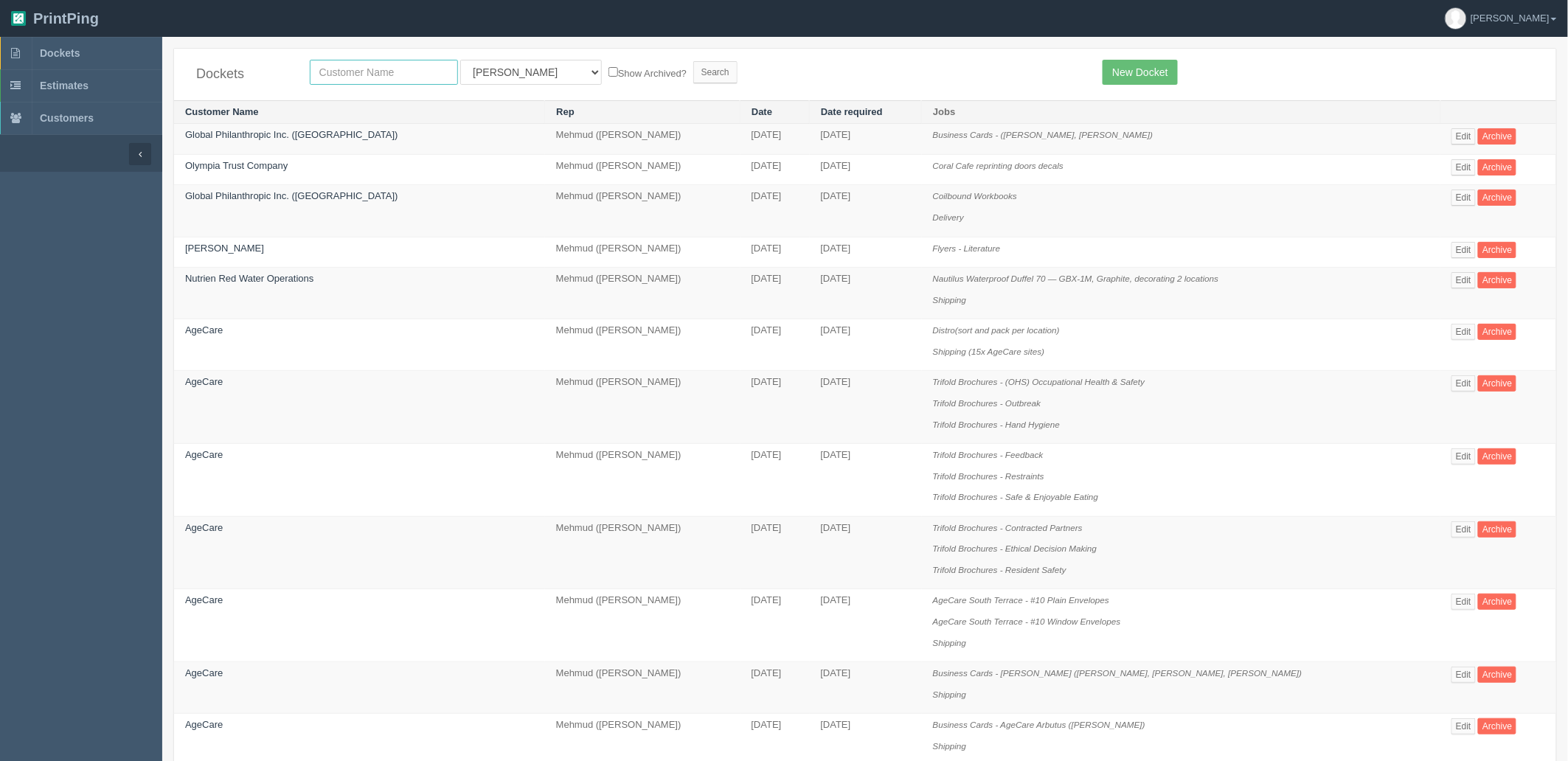
click at [382, 72] on input "text" at bounding box center [384, 72] width 148 height 25
type input "willow"
click at [694, 61] on input "Search" at bounding box center [716, 72] width 44 height 22
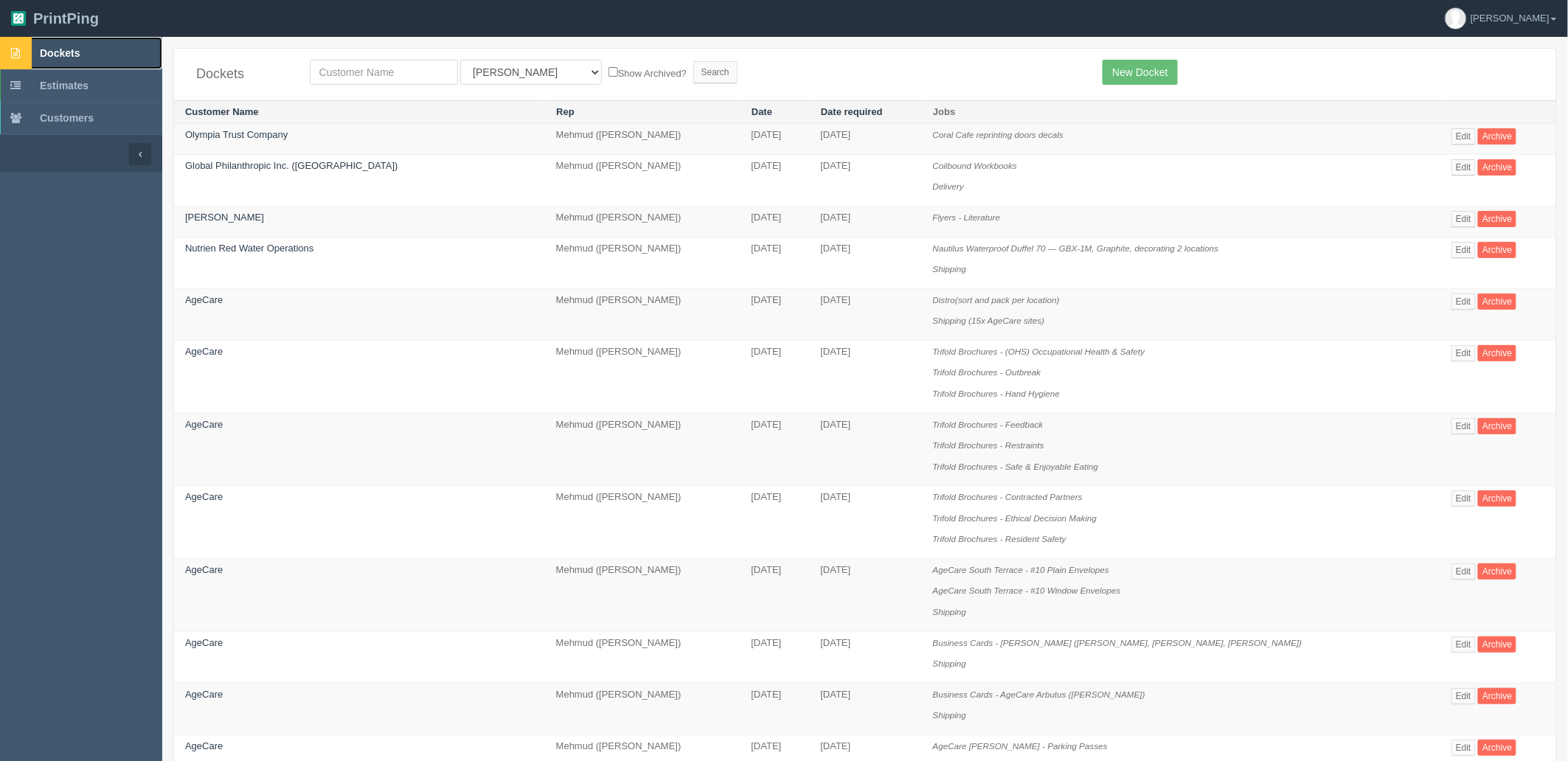
click at [92, 52] on link "Dockets" at bounding box center [81, 53] width 162 height 32
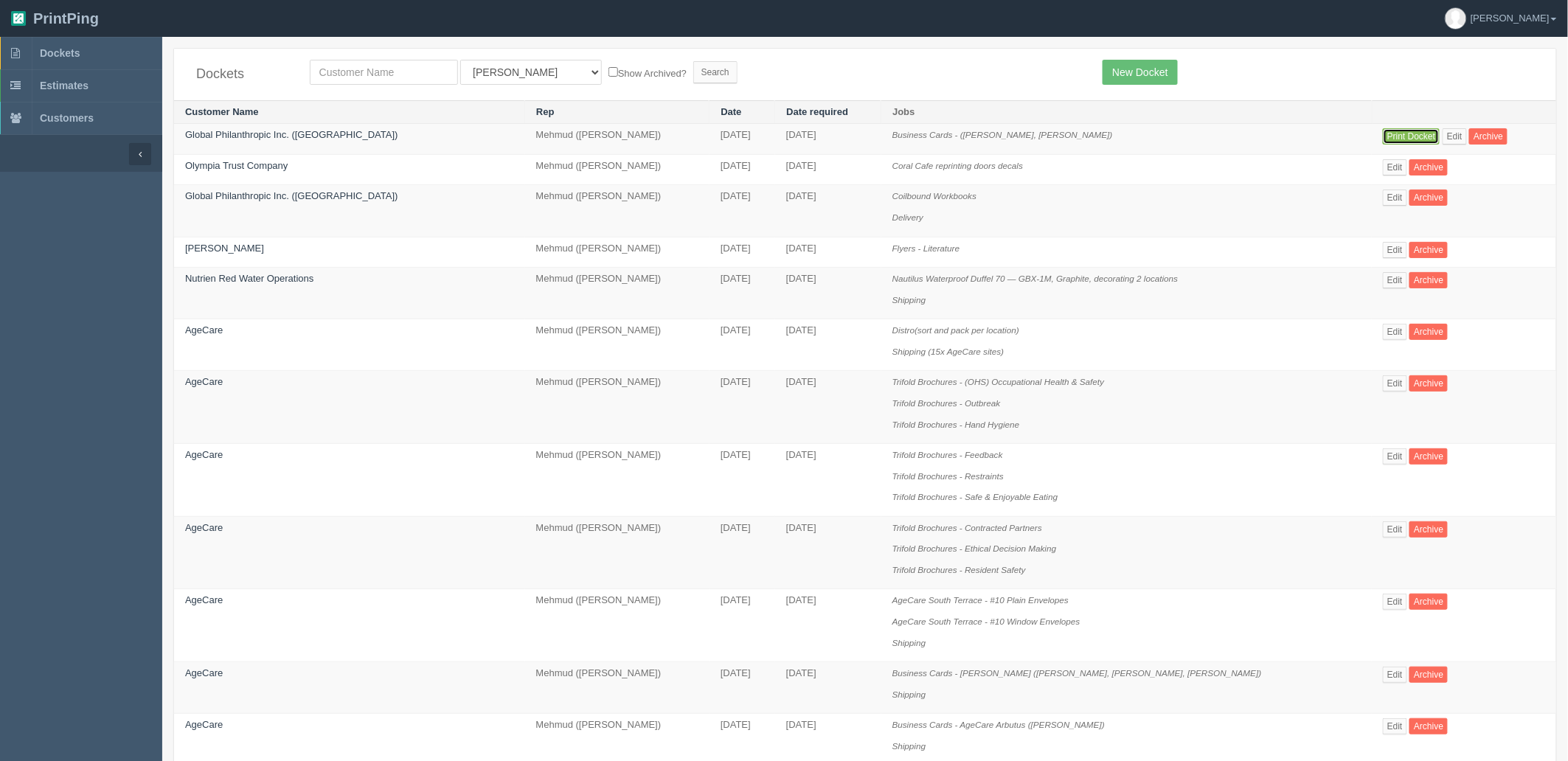
click at [1383, 136] on link "Print Docket" at bounding box center [1411, 137] width 57 height 16
click at [94, 53] on link "Dockets" at bounding box center [81, 53] width 162 height 32
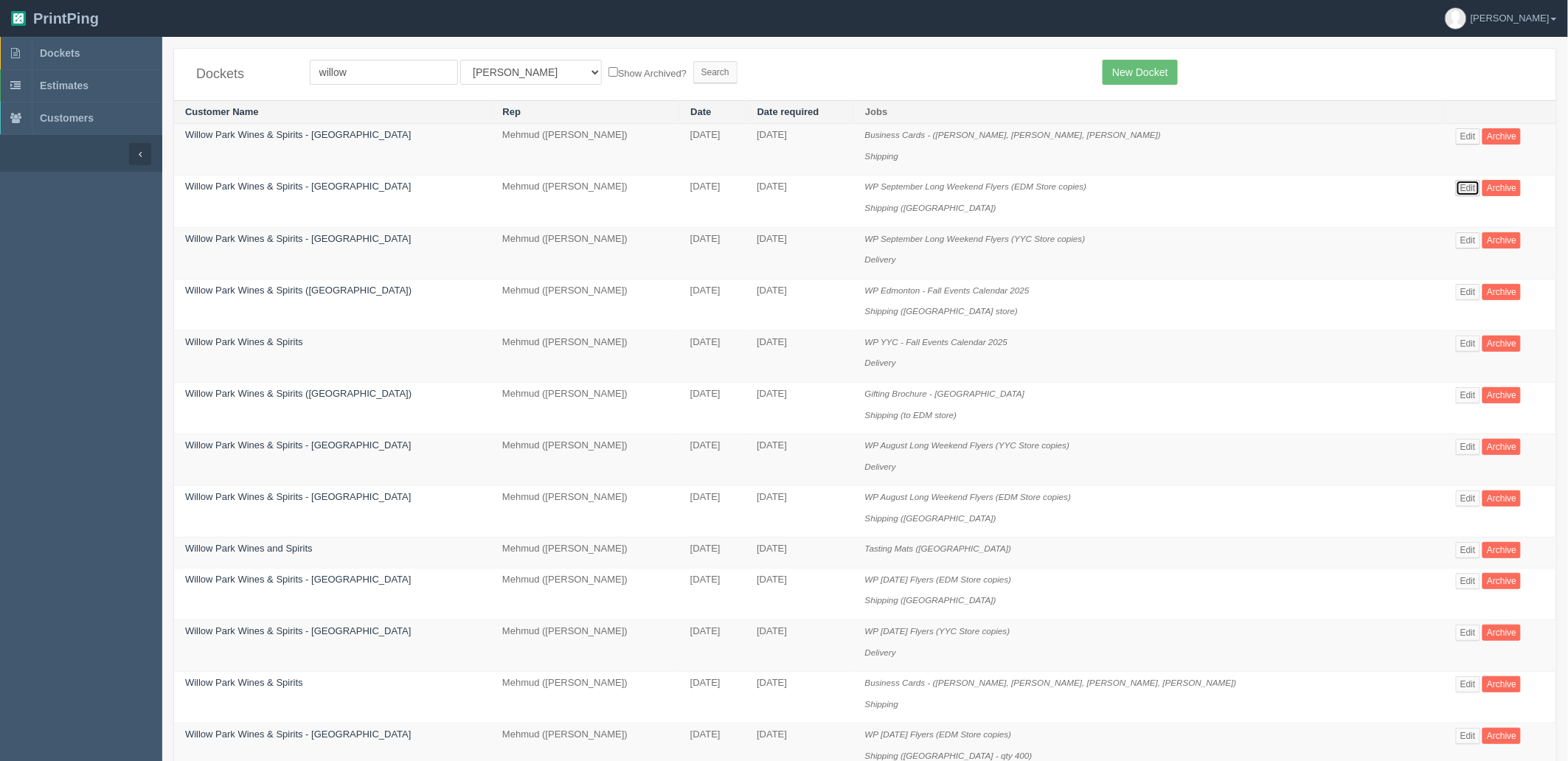
click at [1461, 188] on link "Edit" at bounding box center [1468, 188] width 25 height 16
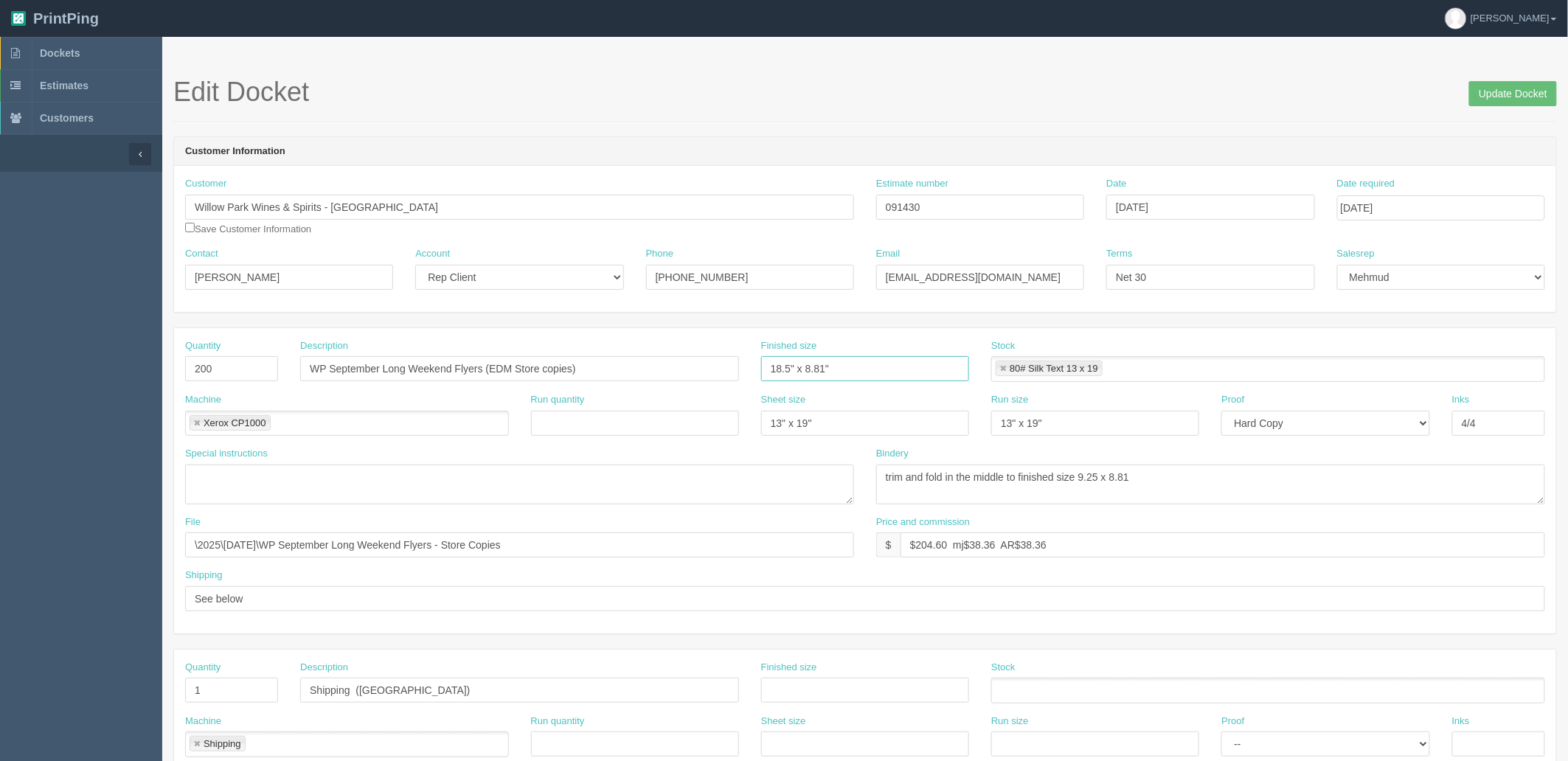
drag, startPoint x: 859, startPoint y: 364, endPoint x: 373, endPoint y: 305, distance: 489.6
click at [374, 305] on form "Edit Docket Update Docket Customer Information Customer Willow Park Wines & Spi…" at bounding box center [865, 697] width 1384 height 1240
click at [92, 42] on link "Dockets" at bounding box center [81, 53] width 162 height 32
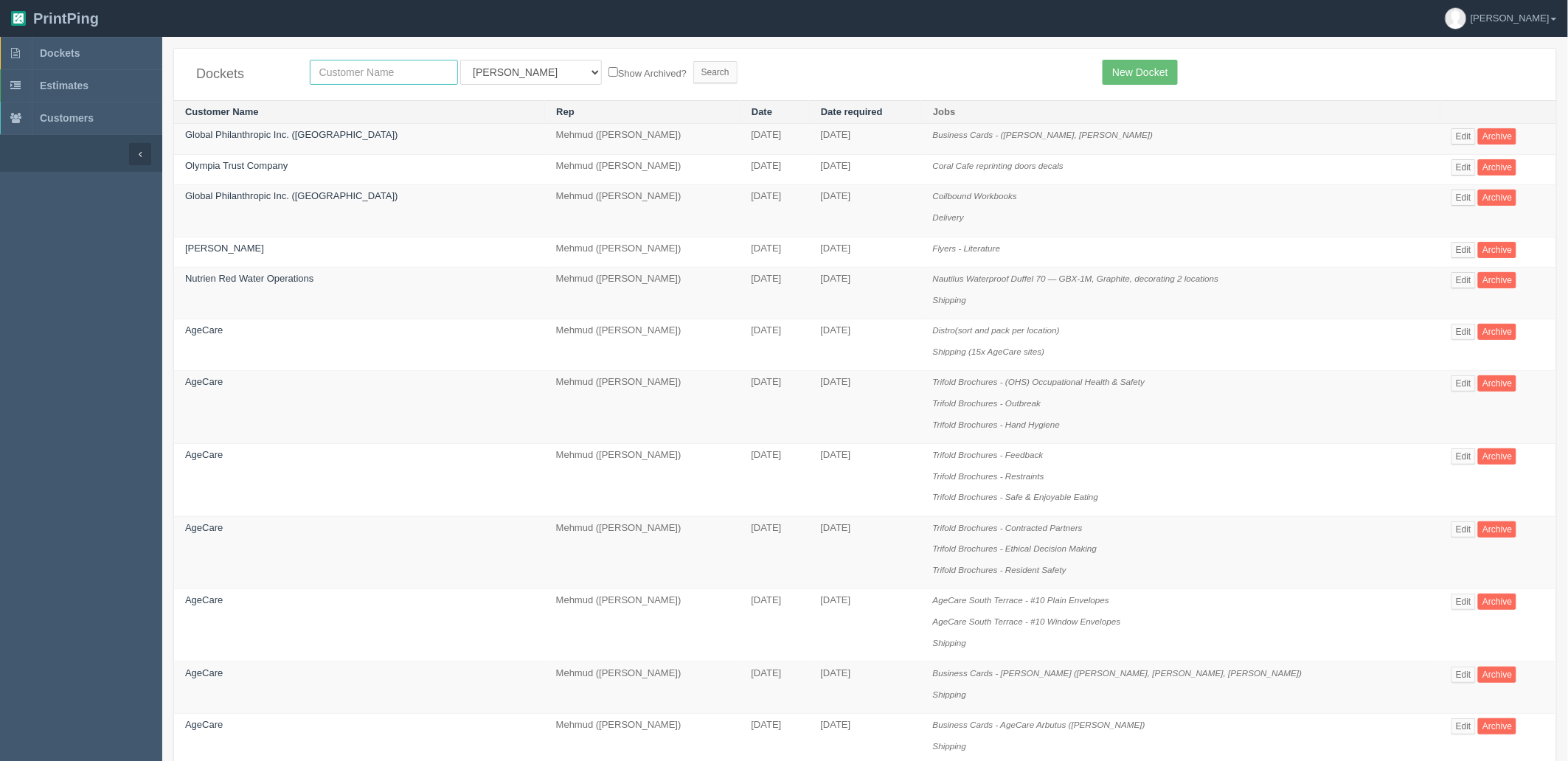
click at [400, 75] on input "text" at bounding box center [384, 72] width 148 height 25
type input "olympia"
click at [694, 61] on input "Search" at bounding box center [716, 72] width 44 height 22
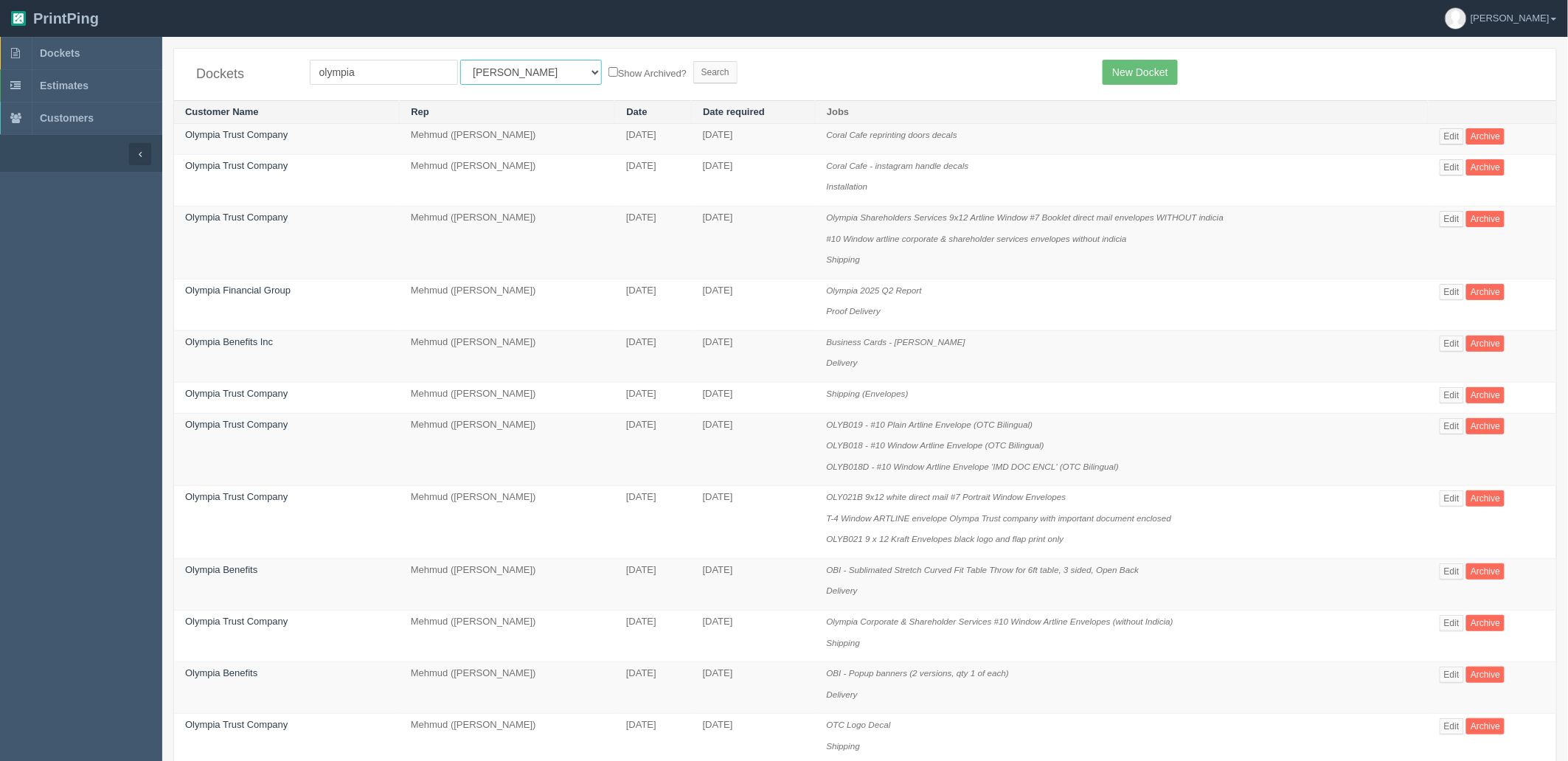
drag, startPoint x: 521, startPoint y: 77, endPoint x: 513, endPoint y: 81, distance: 8.9
click at [521, 77] on select "All Users Ali Ali Test 1 Aly Amy Ankit Arif Brandon Dan France Greg Jim Mark Ma…" at bounding box center [531, 72] width 141 height 25
select select "8"
click at [460, 60] on select "All Users Ali Ali Test 1 Aly Amy Ankit Arif Brandon Dan France Greg Jim Mark Ma…" at bounding box center [531, 72] width 141 height 25
click at [694, 70] on input "Search" at bounding box center [716, 72] width 44 height 22
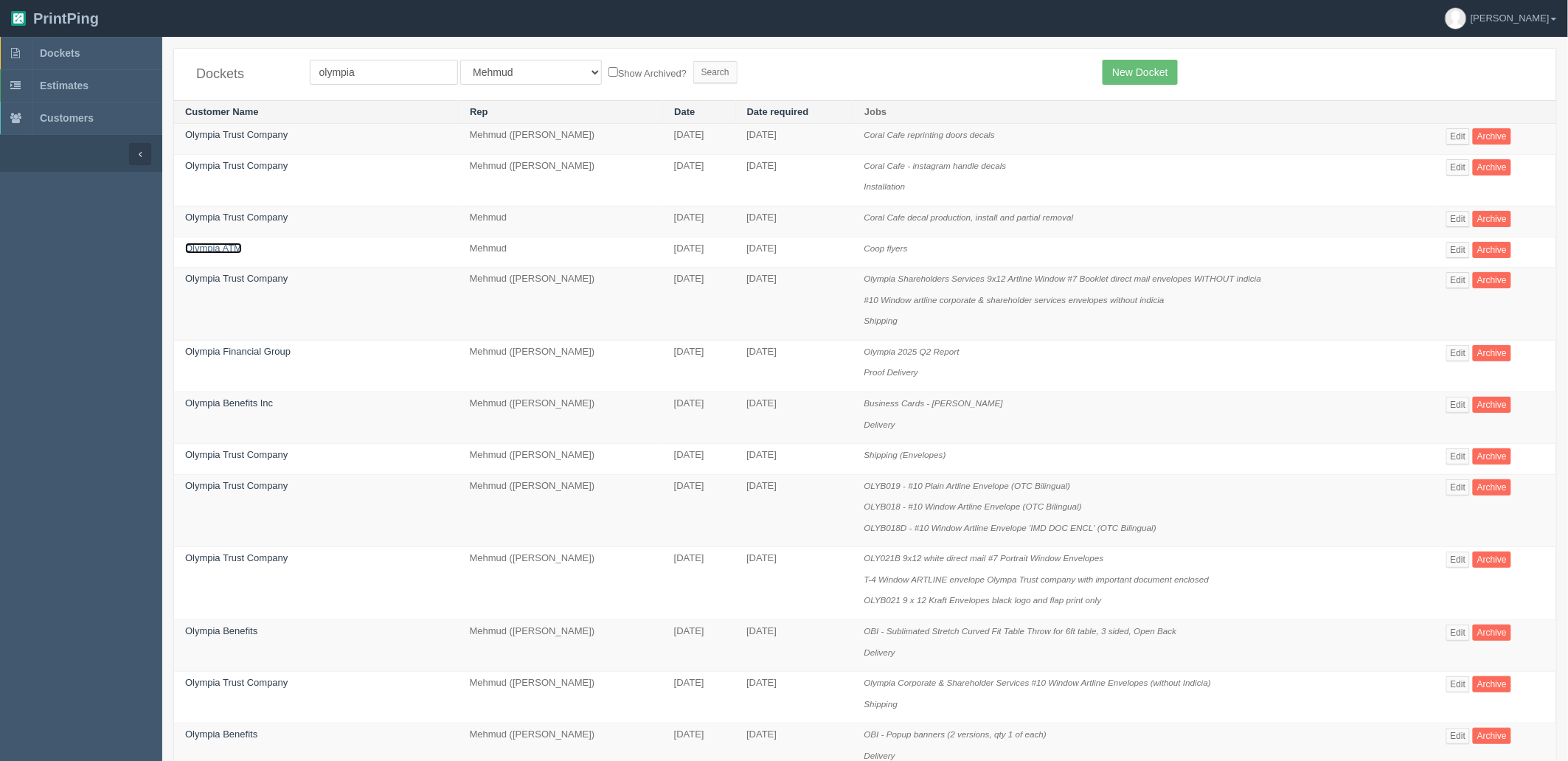
click at [219, 251] on link "Olympia ATM" at bounding box center [213, 248] width 57 height 11
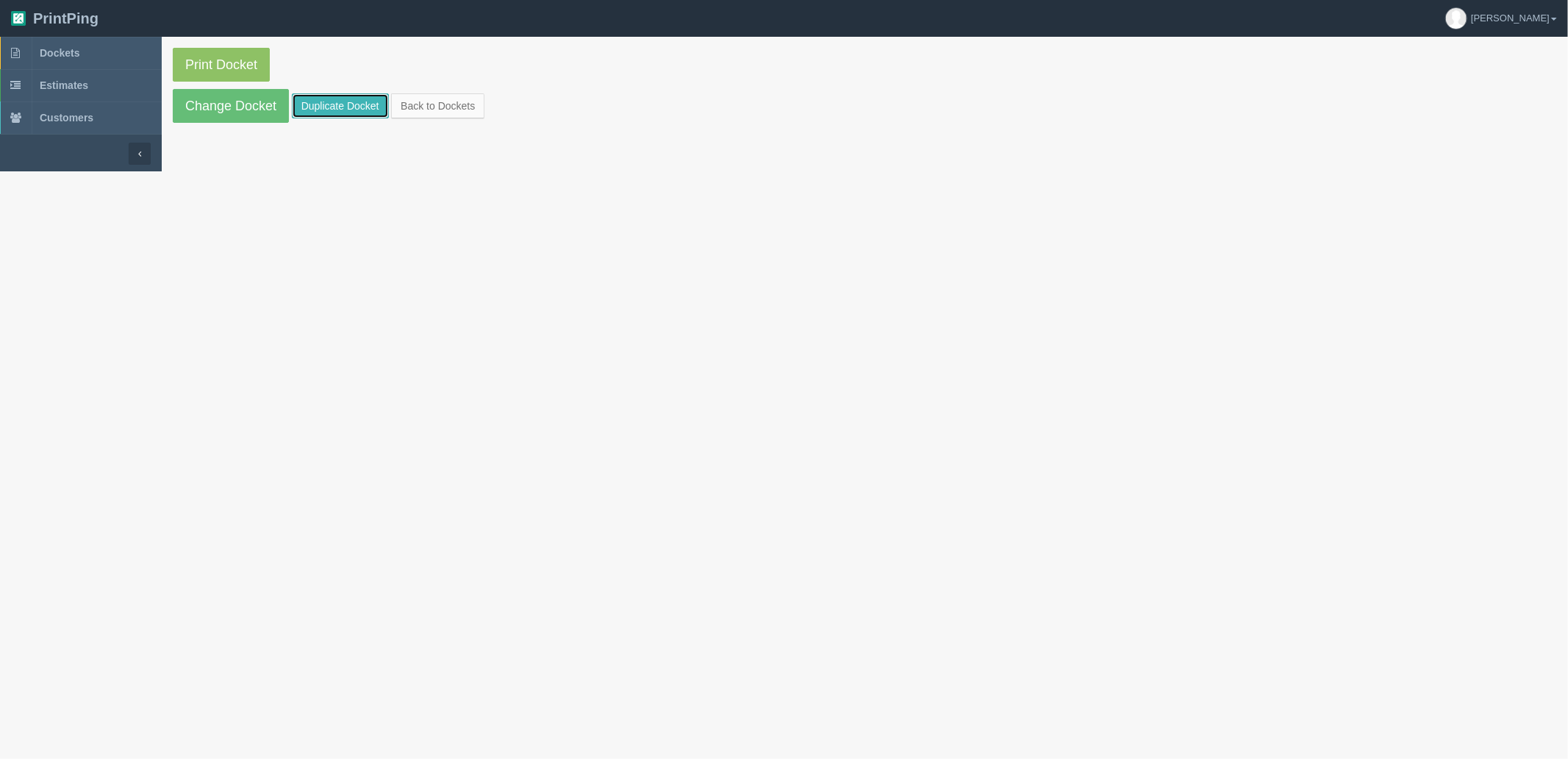
click at [322, 103] on link "Duplicate Docket" at bounding box center [340, 106] width 97 height 25
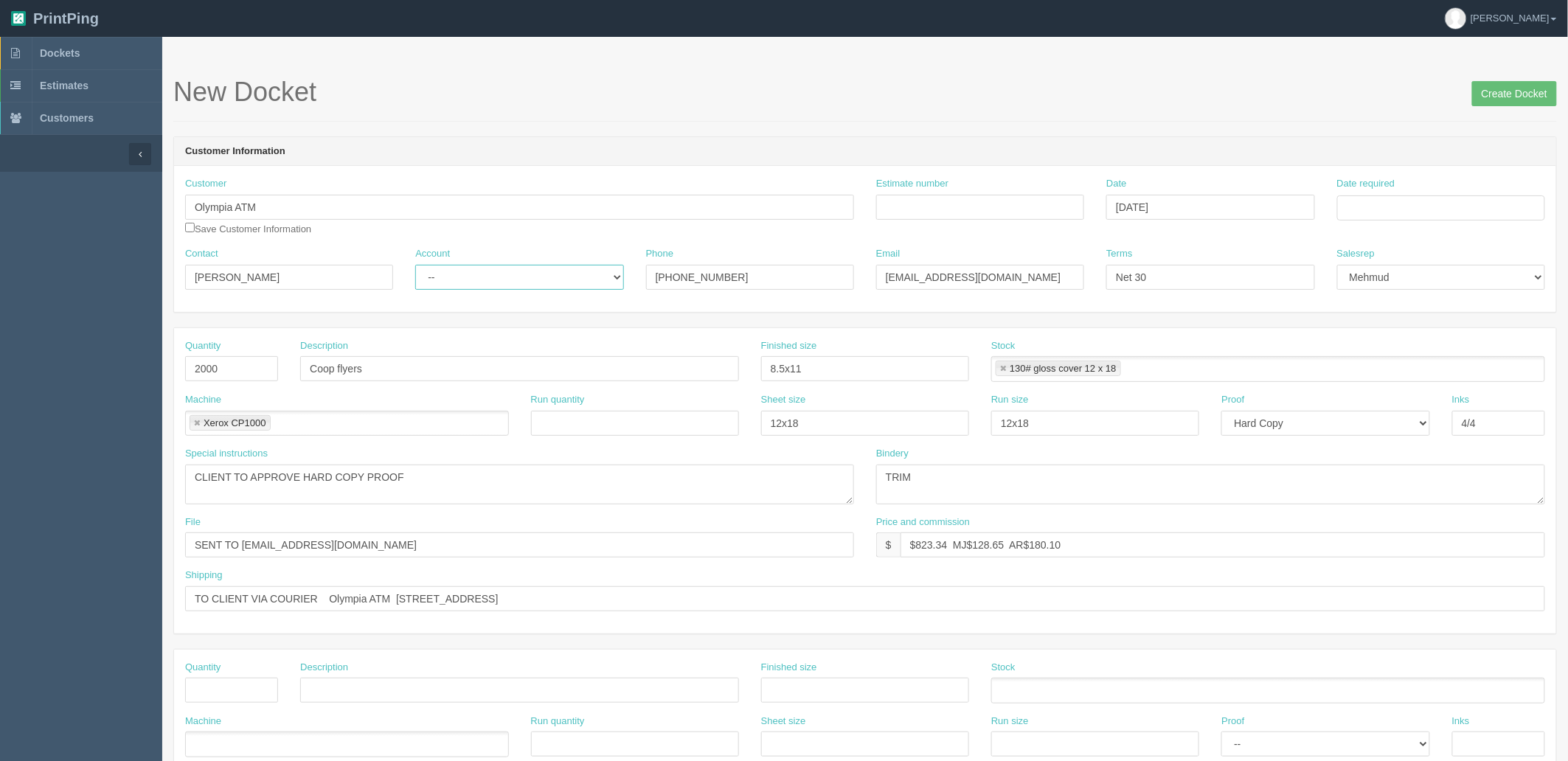
click at [527, 265] on select "-- Existing Client Allrush Client Rep Client" at bounding box center [519, 277] width 208 height 25
select select "Allrush Client"
click at [415, 265] on select "-- Existing Client Allrush Client Rep Client" at bounding box center [519, 277] width 208 height 25
drag, startPoint x: 953, startPoint y: 206, endPoint x: 997, endPoint y: 166, distance: 59.5
click at [963, 189] on div "Estimate number" at bounding box center [980, 198] width 208 height 43
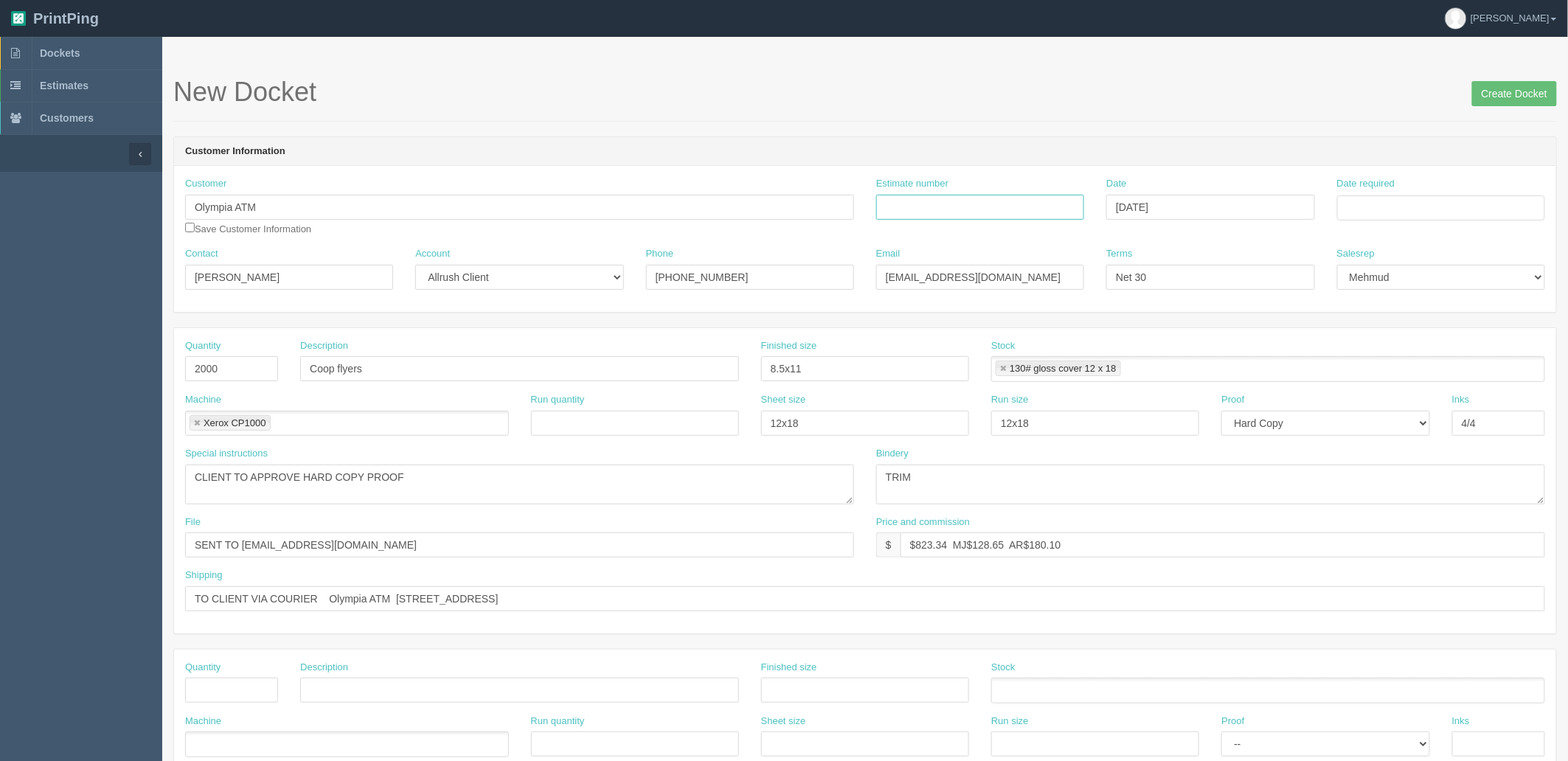
paste input "092560"
type input "092560"
drag, startPoint x: 262, startPoint y: 367, endPoint x: 0, endPoint y: 364, distance: 262.0
click at [0, 364] on section "Dockets Estimates Customers" at bounding box center [784, 688] width 1568 height 1302
type input "1,000"
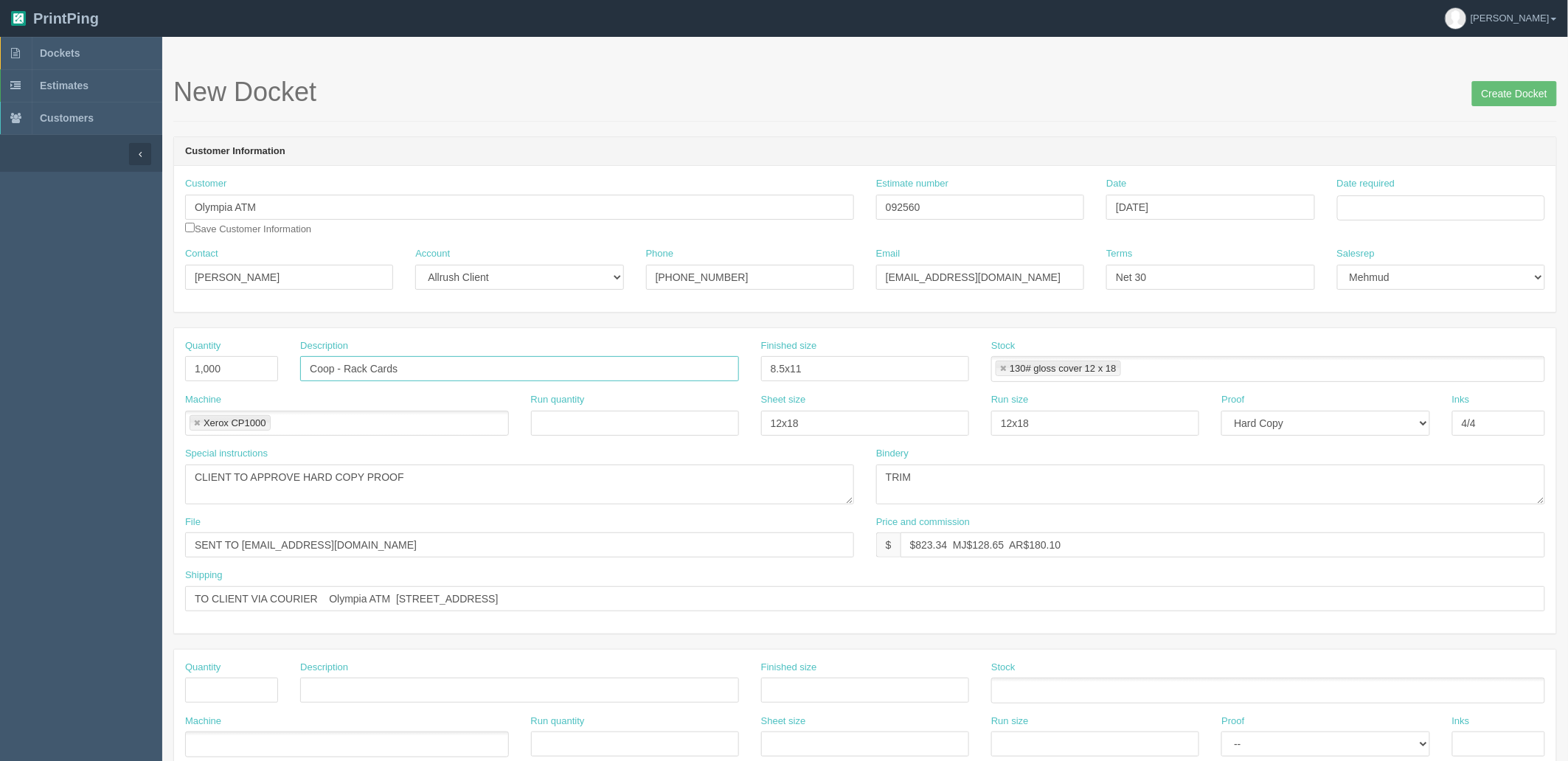
type input "Coop - Rack Cards"
type input "4" x 9""
drag, startPoint x: 916, startPoint y: 542, endPoint x: 1989, endPoint y: 417, distance: 1080.3
click at [1567, 417] on html "PrintPing Zack Edit account ( zack@allrush.ca ) Logout Dockets Estimates" at bounding box center [784, 670] width 1568 height 1339
click at [970, 545] on input "$274.50 mj$ AR$" at bounding box center [1223, 545] width 645 height 25
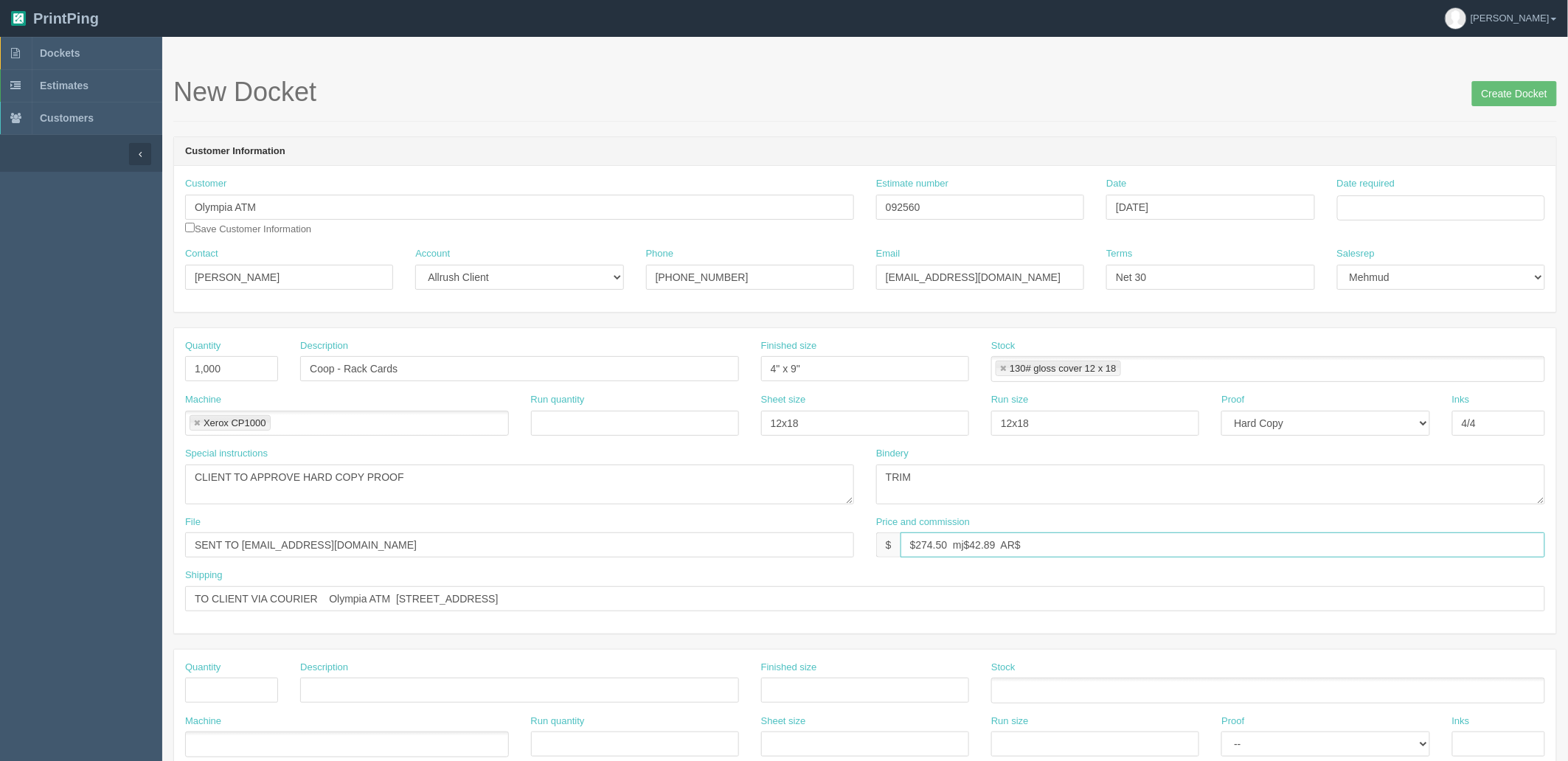
click at [1027, 544] on input "$274.50 mj$42.89 AR$" at bounding box center [1223, 545] width 645 height 25
type input "$274.50 mj$42.89 AR$60.05"
click at [494, 480] on textarea "CLIENT TO APPROVE HARD COPY PROOF" at bounding box center [519, 485] width 669 height 39
drag, startPoint x: 548, startPoint y: 481, endPoint x: 0, endPoint y: 472, distance: 548.1
click at [0, 472] on section "Dockets Estimates Customers" at bounding box center [784, 688] width 1568 height 1302
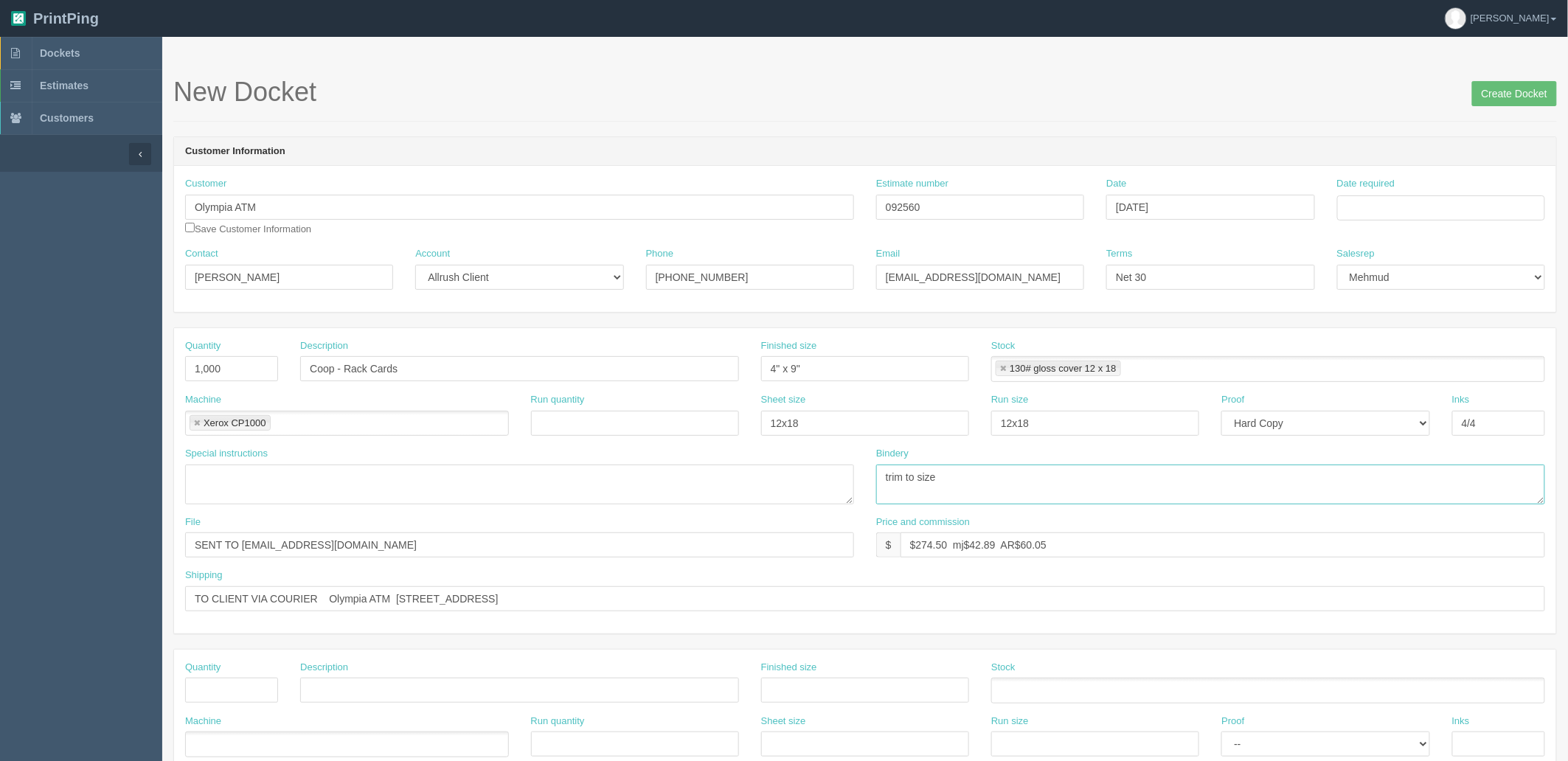
type textarea "trim to size"
type input "files@allrush.ca "Olympia ATM - Rack Cards""
click at [679, 593] on input "TO CLIENT VIA COURIER Olympia ATM 520 3 Ave SW #4000, Calgary, AB T2P 0R3" at bounding box center [865, 599] width 1360 height 25
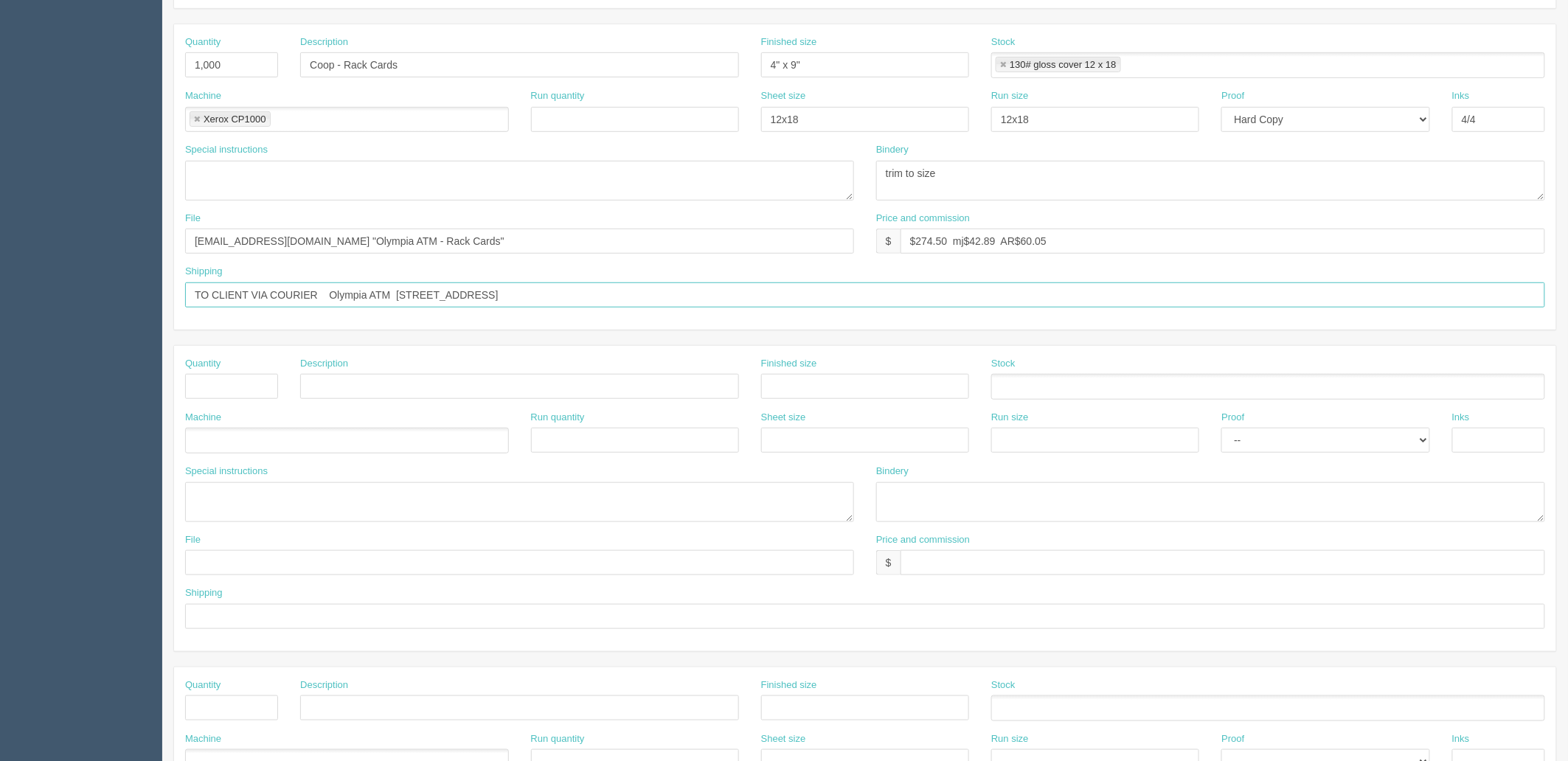
scroll to position [82, 0]
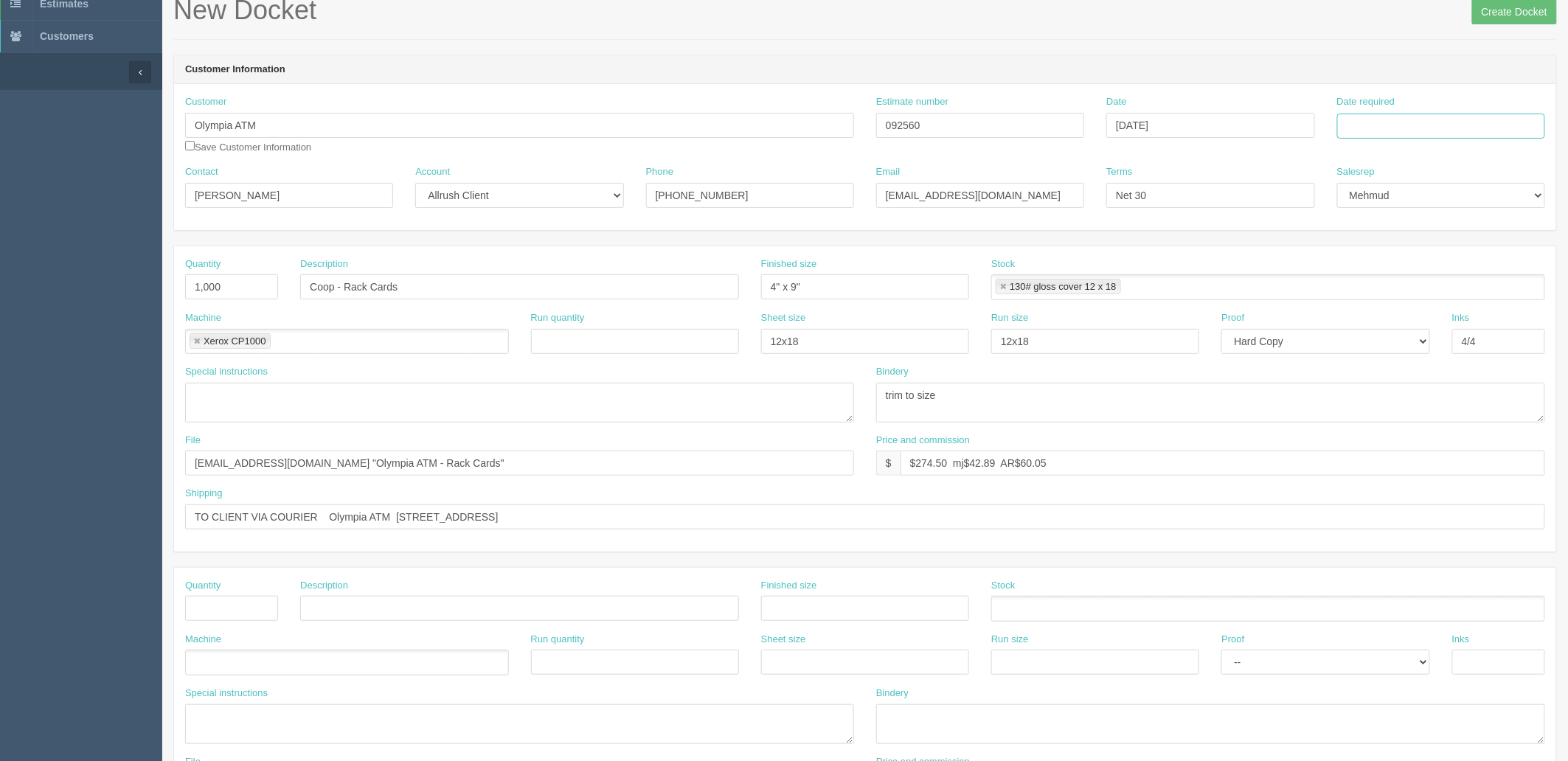
click at [1375, 132] on input "Date required" at bounding box center [1440, 126] width 208 height 25
click at [1396, 267] on td "23" at bounding box center [1391, 267] width 18 height 21
click at [1414, 267] on td "24" at bounding box center [1411, 267] width 21 height 21
type input "September 24, 2025"
click at [434, 454] on input "files@allrush.ca "Olympia ATM - Rack Cards"" at bounding box center [519, 463] width 669 height 25
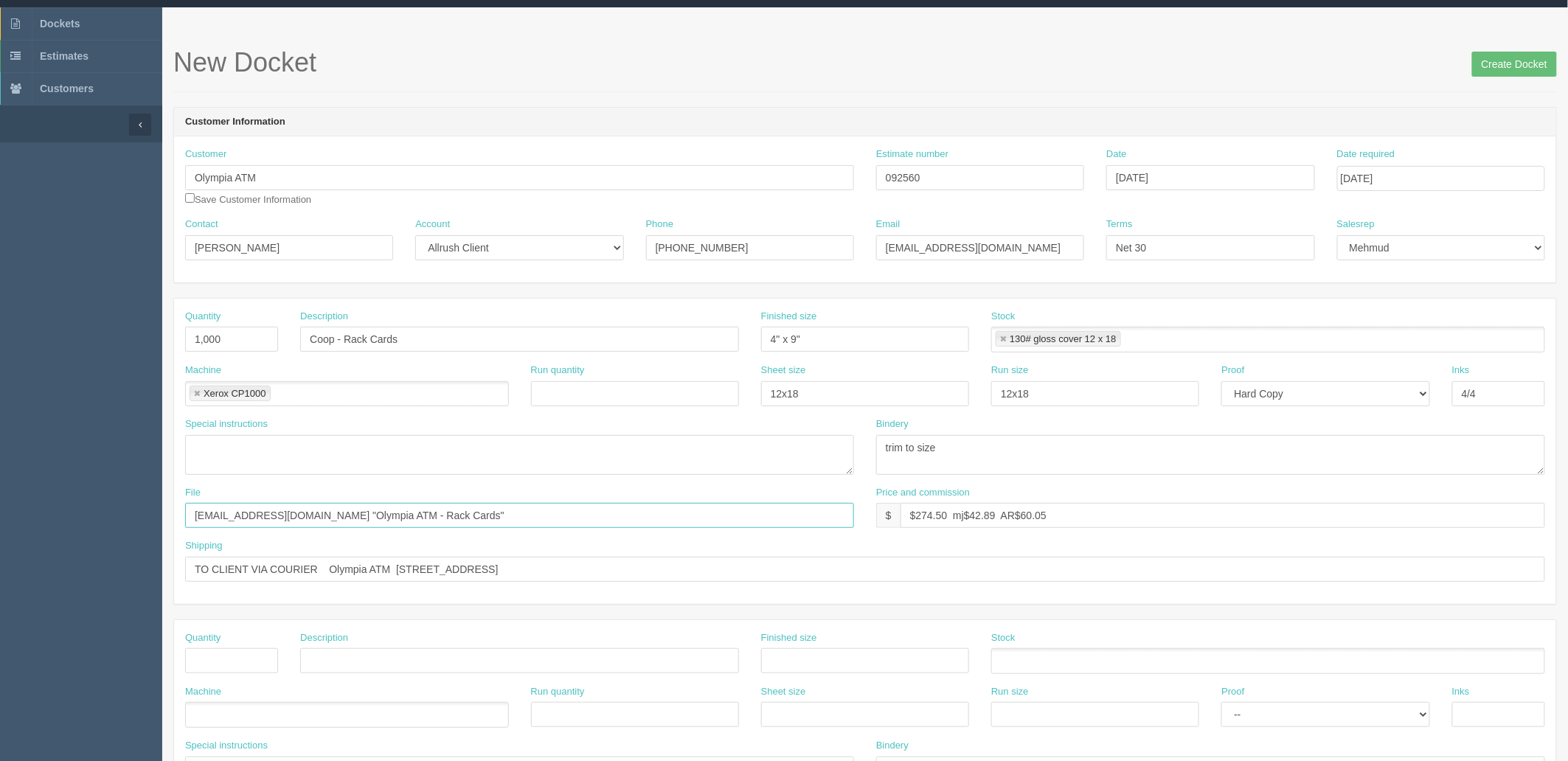
scroll to position [0, 0]
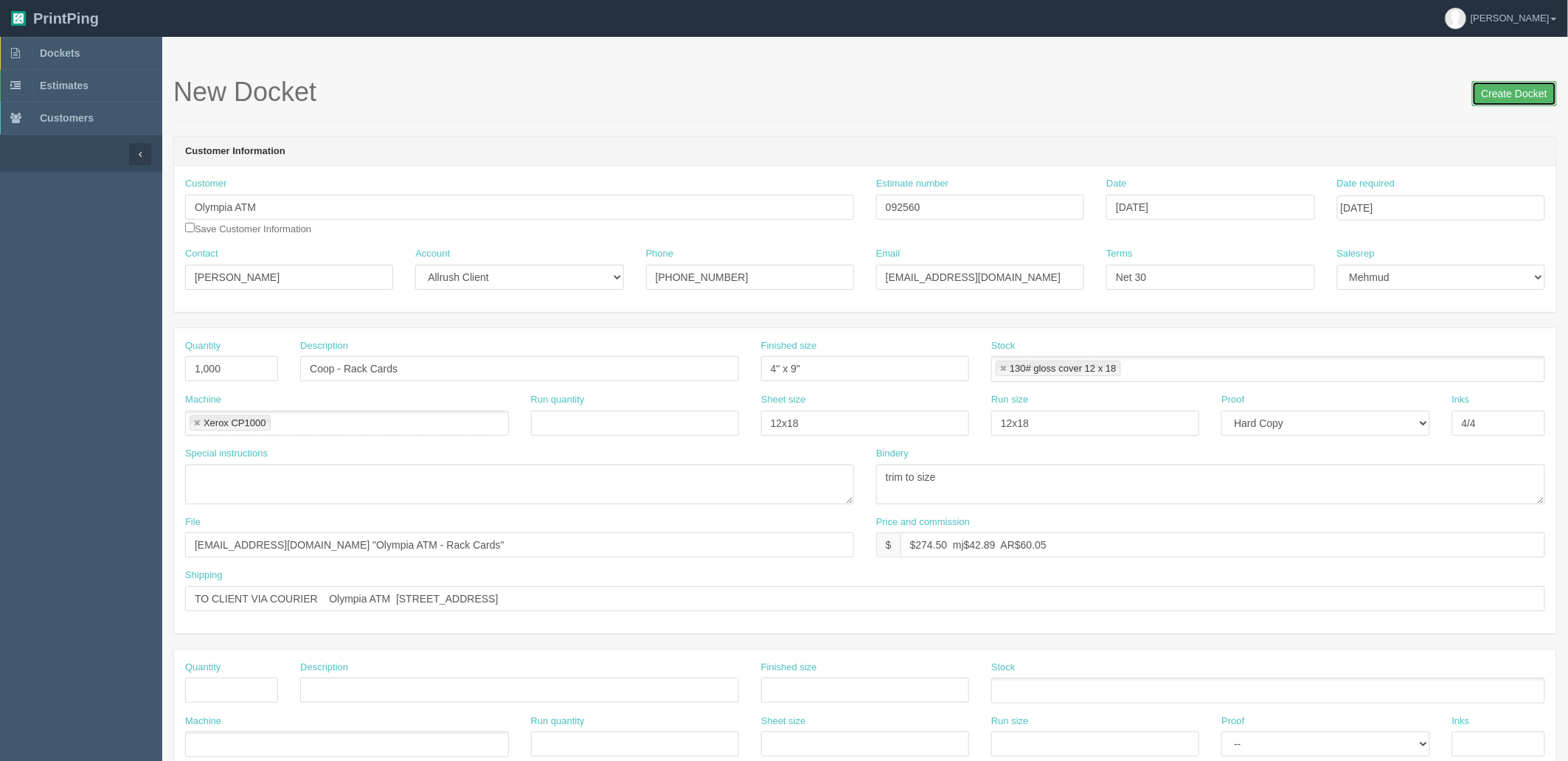
click at [1531, 96] on input "Create Docket" at bounding box center [1515, 94] width 85 height 25
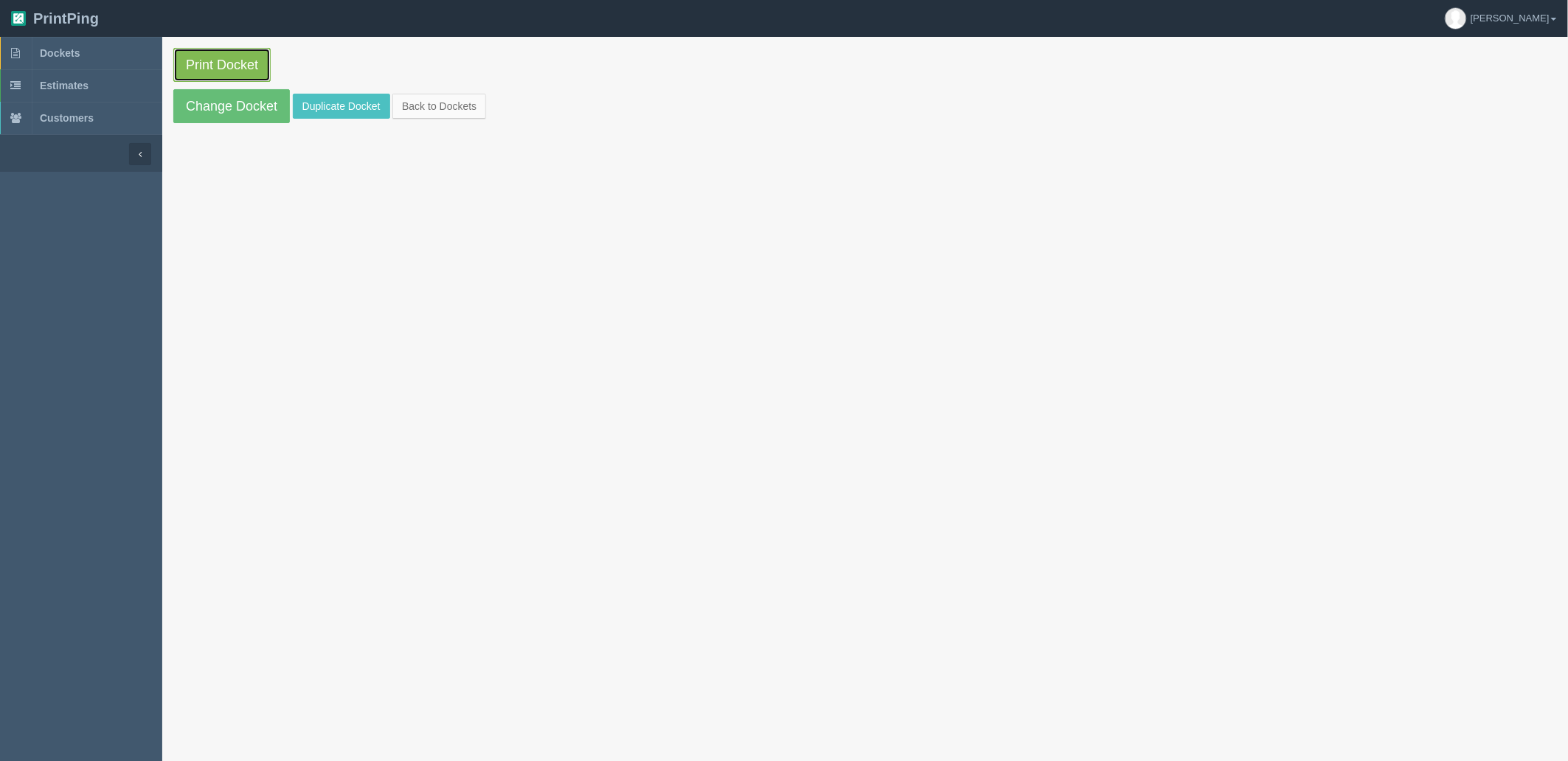
click at [226, 60] on link "Print Docket" at bounding box center [222, 64] width 97 height 34
drag, startPoint x: 86, startPoint y: 55, endPoint x: 115, endPoint y: 65, distance: 30.7
click at [86, 55] on link "Dockets" at bounding box center [81, 53] width 162 height 32
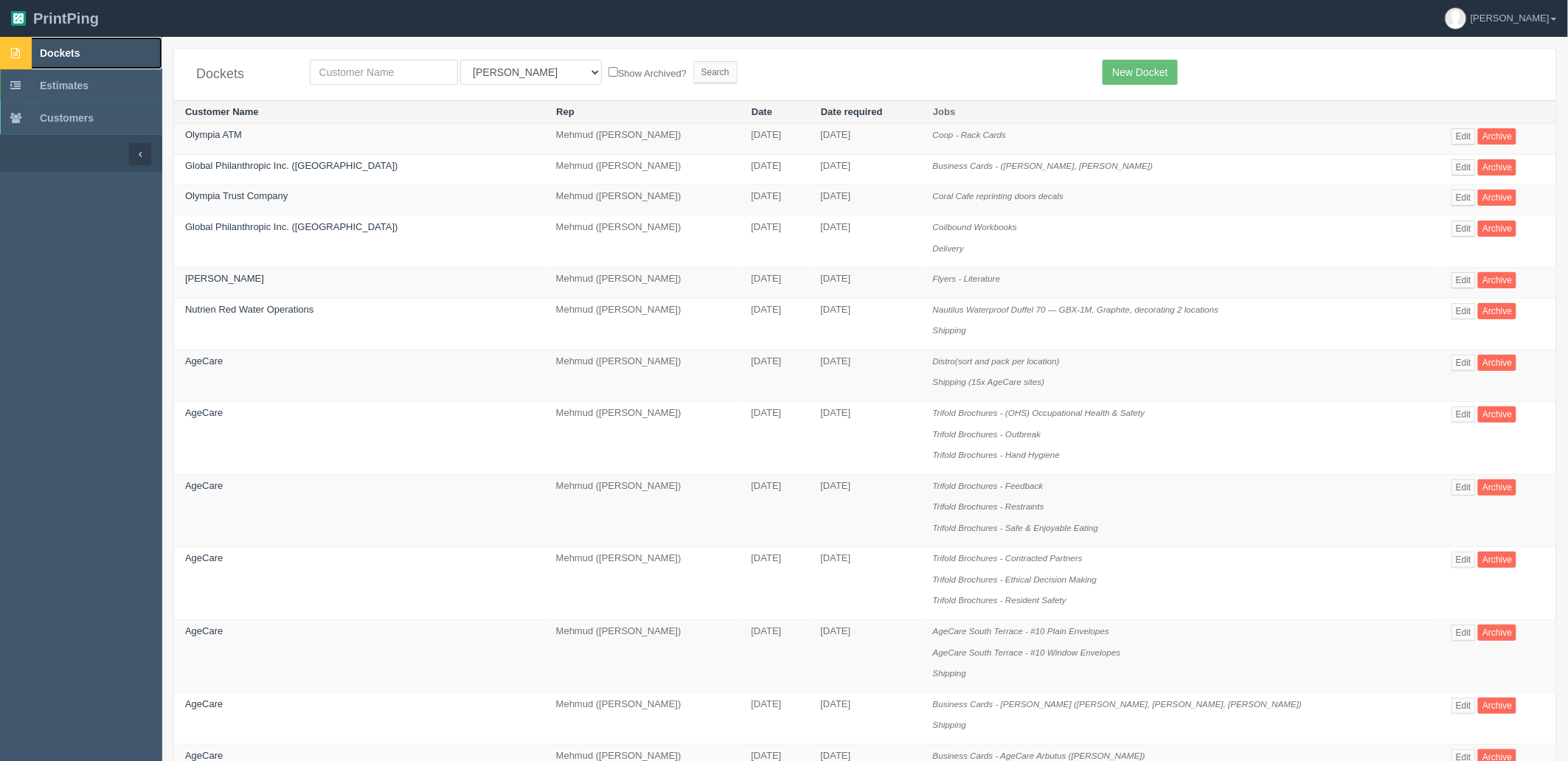
drag, startPoint x: 82, startPoint y: 52, endPoint x: 214, endPoint y: 100, distance: 140.5
click at [82, 52] on link "Dockets" at bounding box center [81, 53] width 162 height 32
click at [367, 72] on input "text" at bounding box center [384, 72] width 148 height 25
type input "911"
click at [694, 61] on input "Search" at bounding box center [716, 72] width 44 height 22
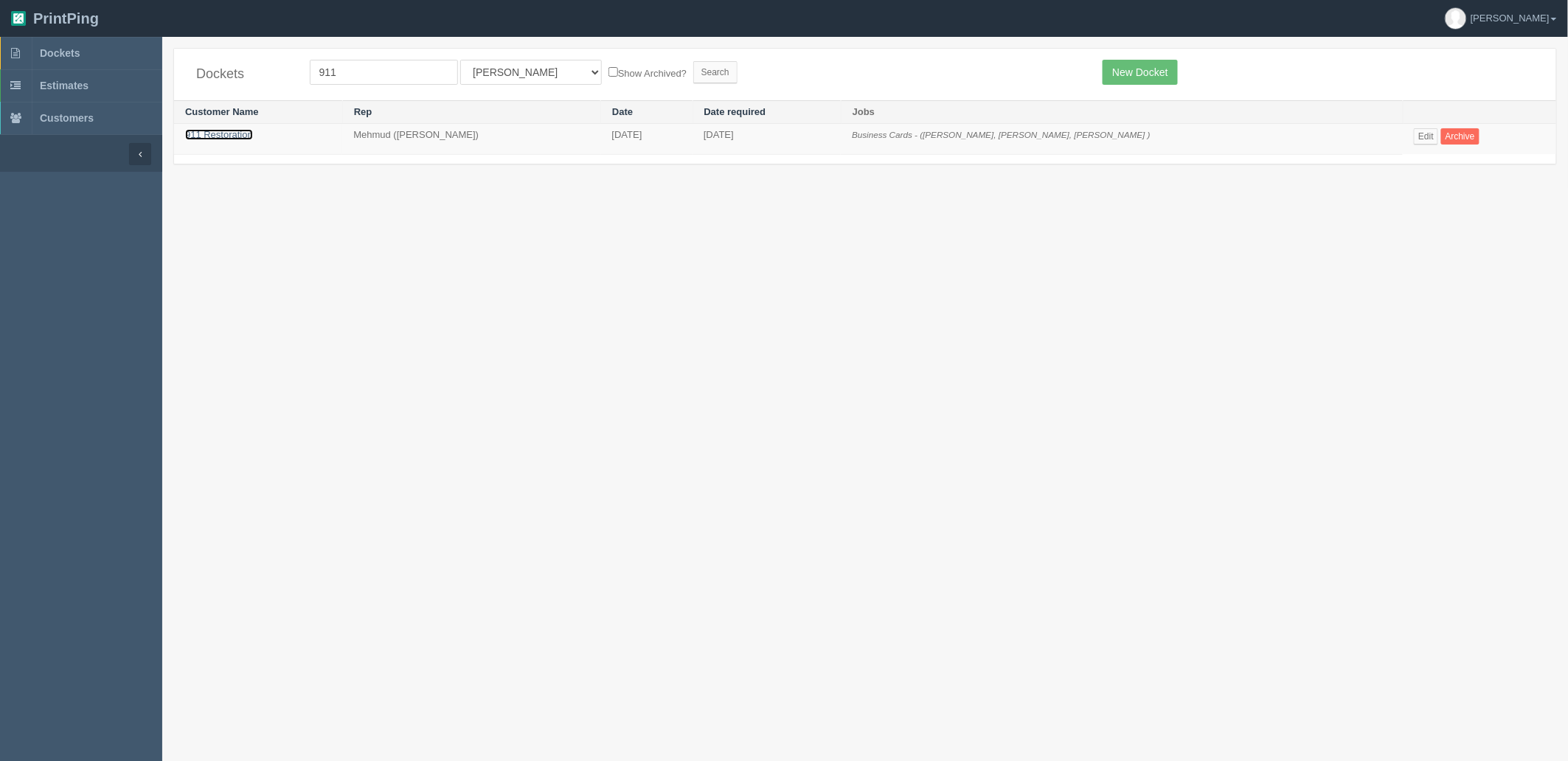
click at [197, 131] on link "911 Restoration" at bounding box center [219, 134] width 67 height 11
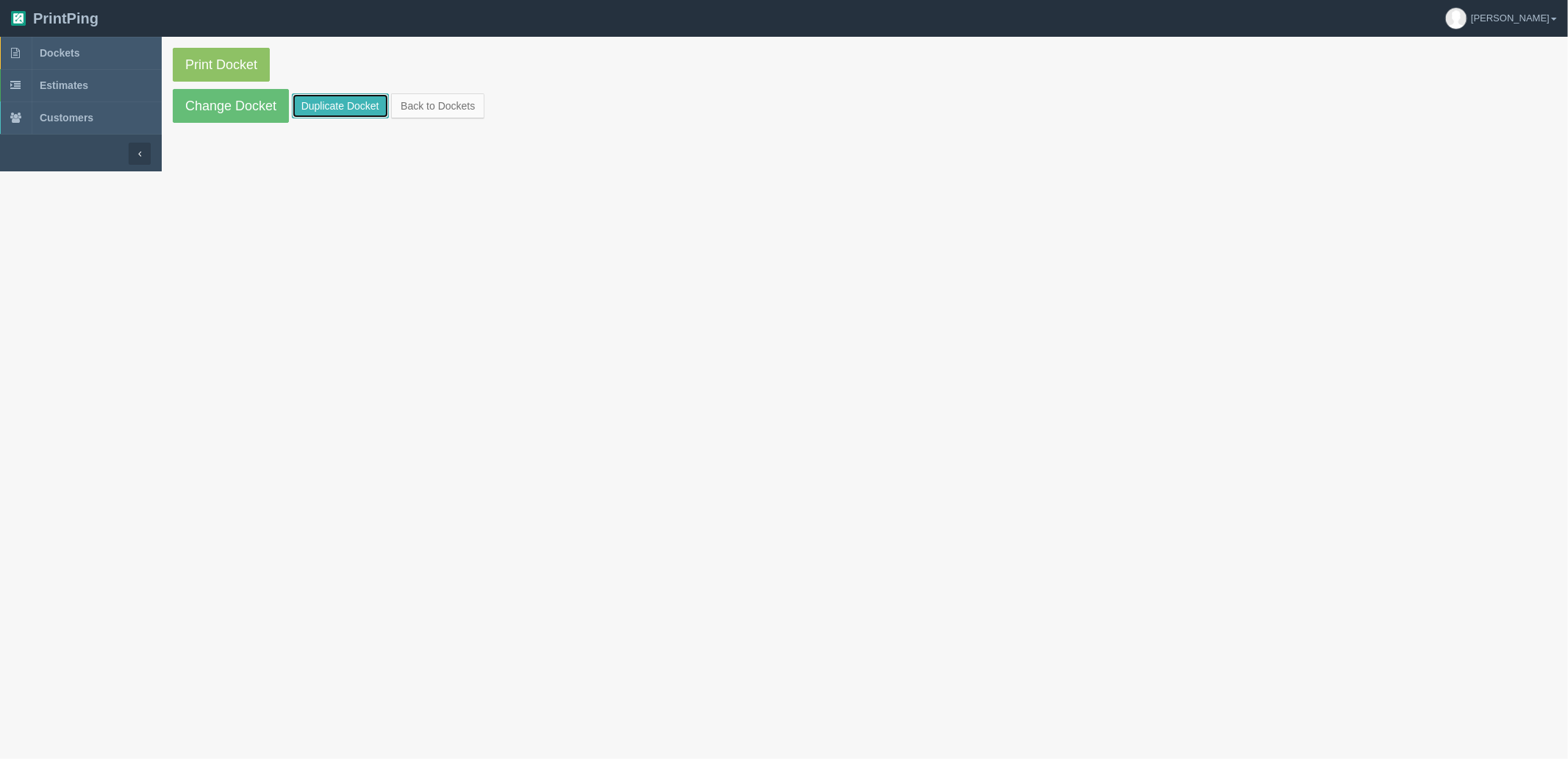
click at [315, 109] on link "Duplicate Docket" at bounding box center [340, 106] width 97 height 25
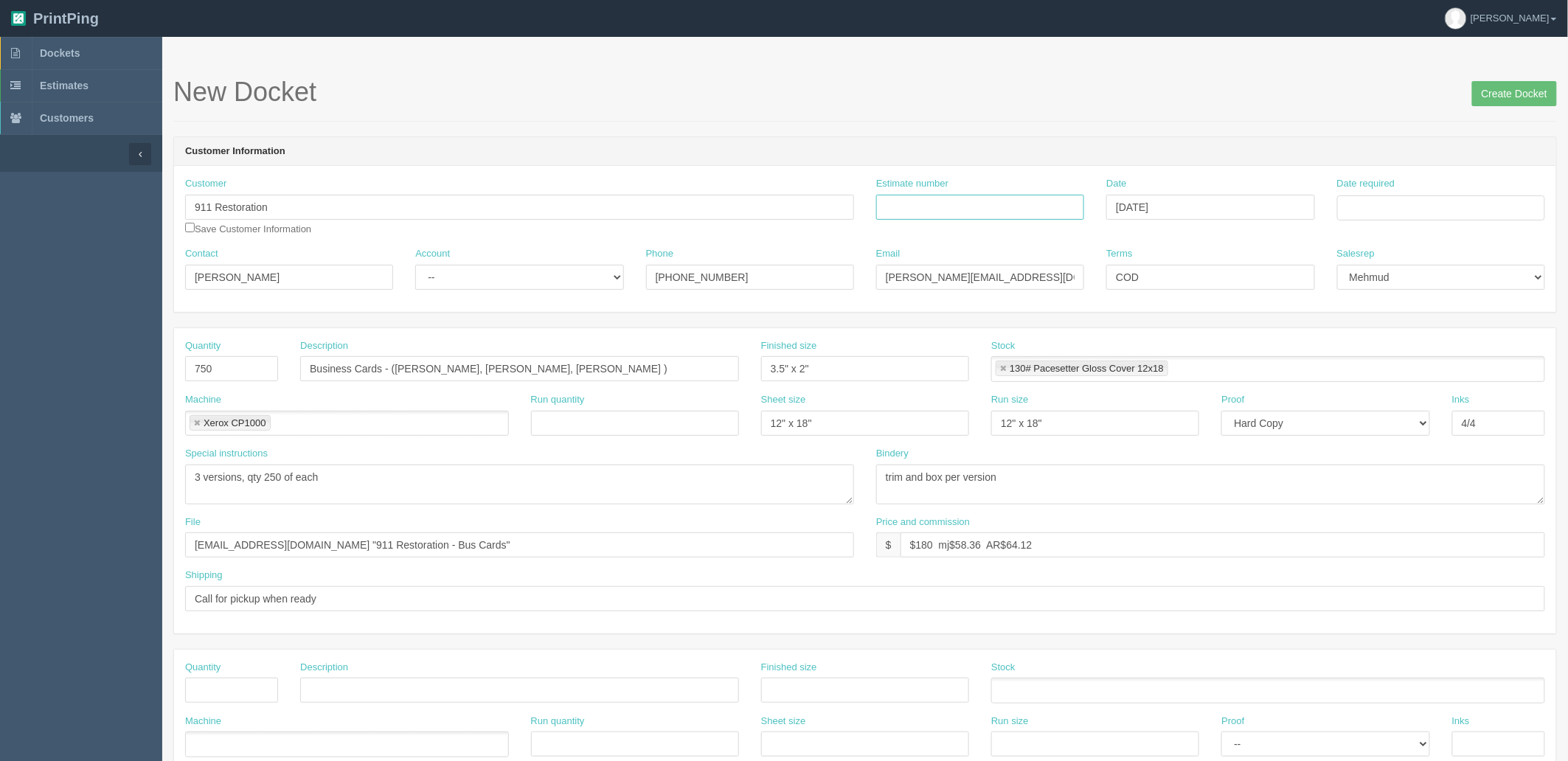
click at [976, 202] on input "Estimate number" at bounding box center [980, 207] width 208 height 25
paste input "092548"
type input "092548"
click at [1462, 209] on input "Date required" at bounding box center [1440, 208] width 208 height 25
click at [1412, 348] on td "24" at bounding box center [1411, 350] width 21 height 21
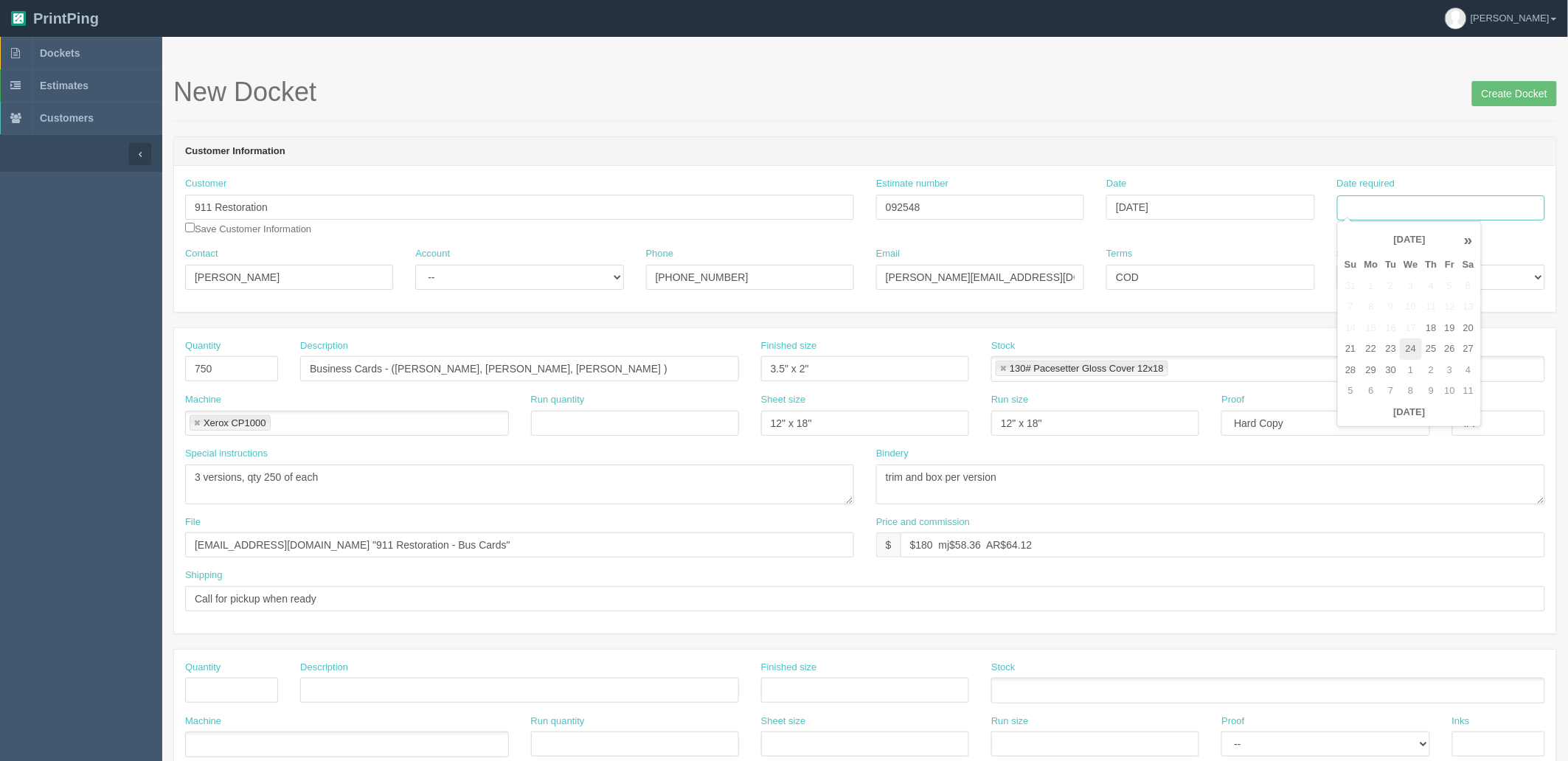
type input "September 24, 2025"
click at [1247, 105] on h1 "New Docket Create Docket" at bounding box center [865, 92] width 1384 height 30
drag, startPoint x: 490, startPoint y: 274, endPoint x: 469, endPoint y: 286, distance: 24.2
click at [491, 271] on select "-- Existing Client Allrush Client Rep Client" at bounding box center [519, 277] width 208 height 25
select select "Allrush Client"
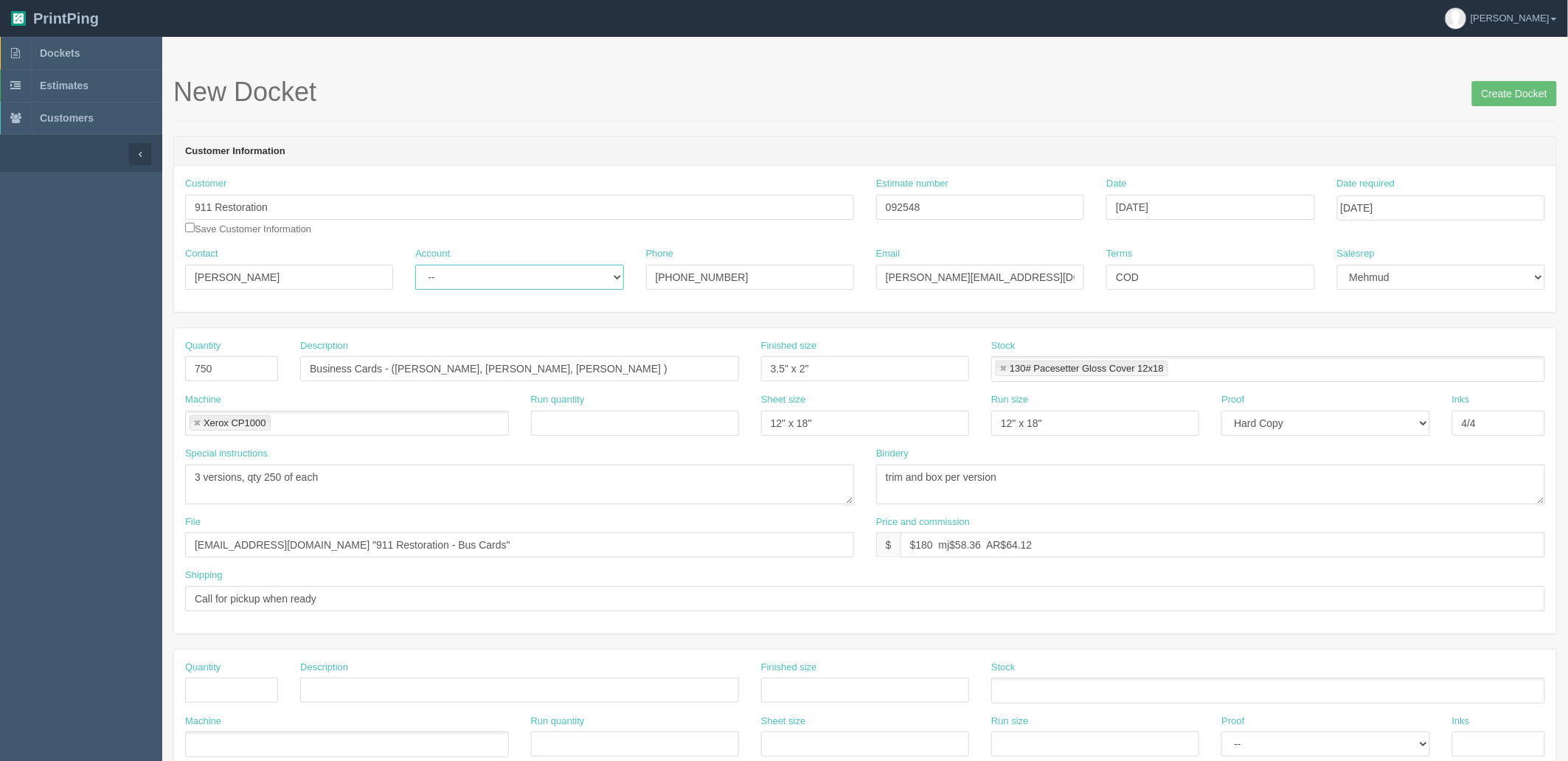
click at [415, 265] on select "-- Existing Client Allrush Client Rep Client" at bounding box center [519, 277] width 208 height 25
drag, startPoint x: 273, startPoint y: 372, endPoint x: 123, endPoint y: 351, distance: 151.5
click at [124, 351] on section "Dockets Estimates Customers" at bounding box center [784, 688] width 1568 height 1302
type input "250"
click at [646, 370] on input "Business Cards - (Julio Barron, Reinaldo Trujillo, Diana Wolfe )" at bounding box center [519, 369] width 438 height 25
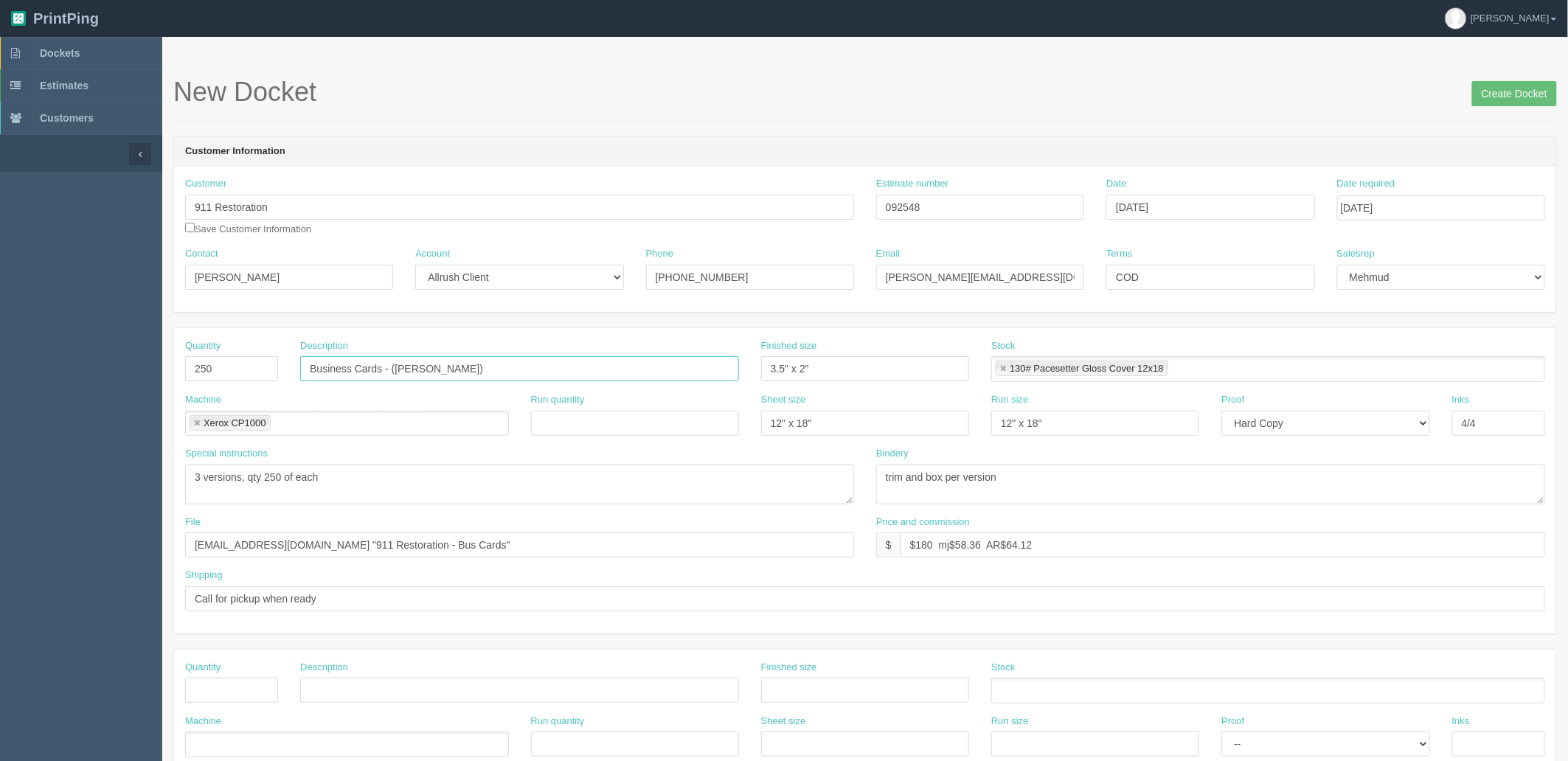
type input "Business Cards - ([PERSON_NAME])"
drag, startPoint x: 160, startPoint y: 465, endPoint x: 149, endPoint y: 461, distance: 11.7
click at [149, 461] on section "Dockets Estimates Customers" at bounding box center [784, 688] width 1568 height 1302
paste textarea "Eddy Akl"
click at [371, 466] on textarea "3 versions, qty 250 of each" at bounding box center [519, 485] width 669 height 39
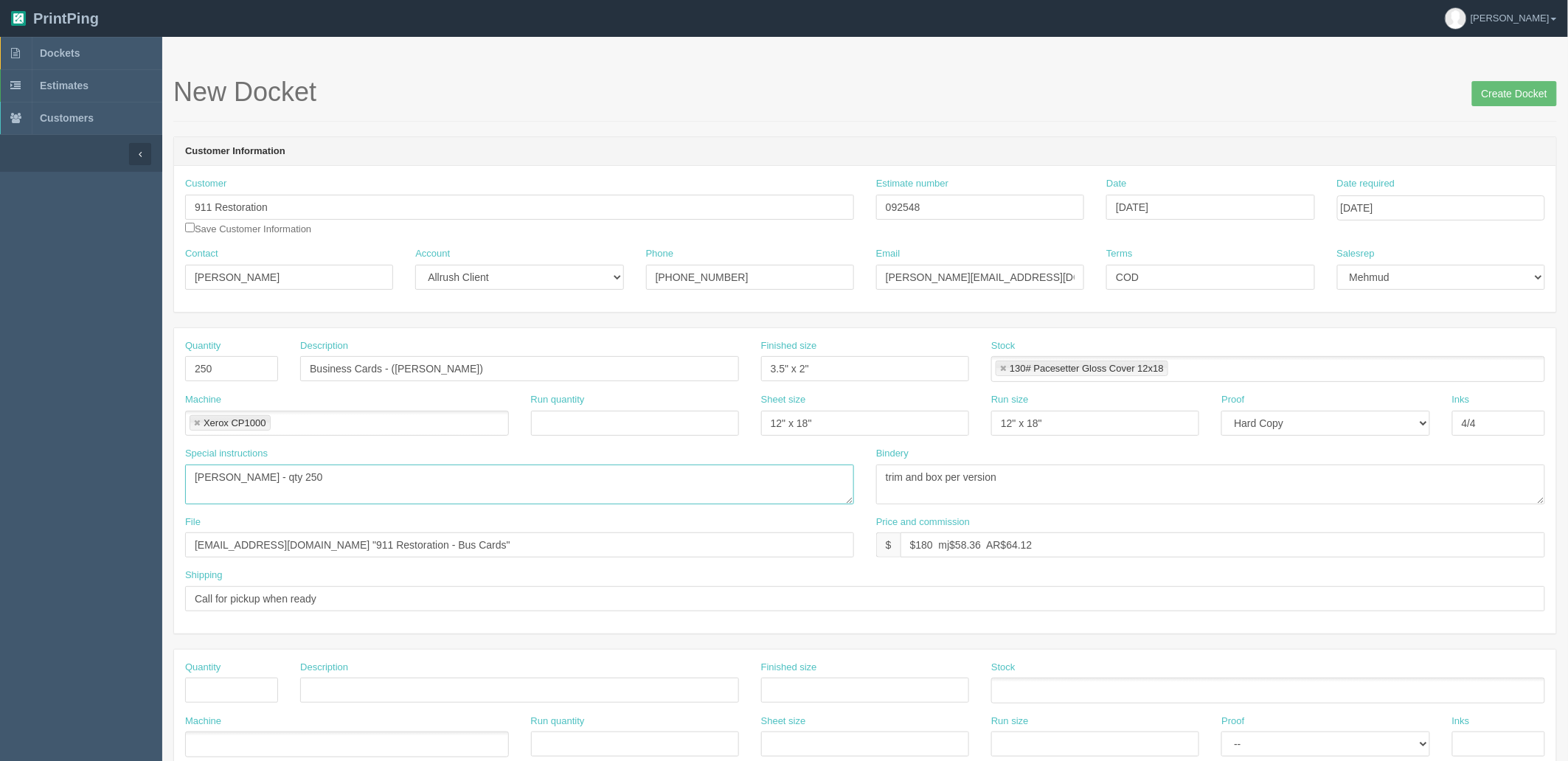
type textarea "Eddy Akl - qty 250"
drag, startPoint x: 456, startPoint y: 216, endPoint x: 0, endPoint y: 202, distance: 456.2
click at [0, 202] on section "Dockets Estimates Customers" at bounding box center [784, 688] width 1568 height 1302
click at [239, 474] on textarea "3 versions, qty 250 of each" at bounding box center [519, 485] width 669 height 39
drag, startPoint x: 916, startPoint y: 549, endPoint x: 2114, endPoint y: 513, distance: 1198.5
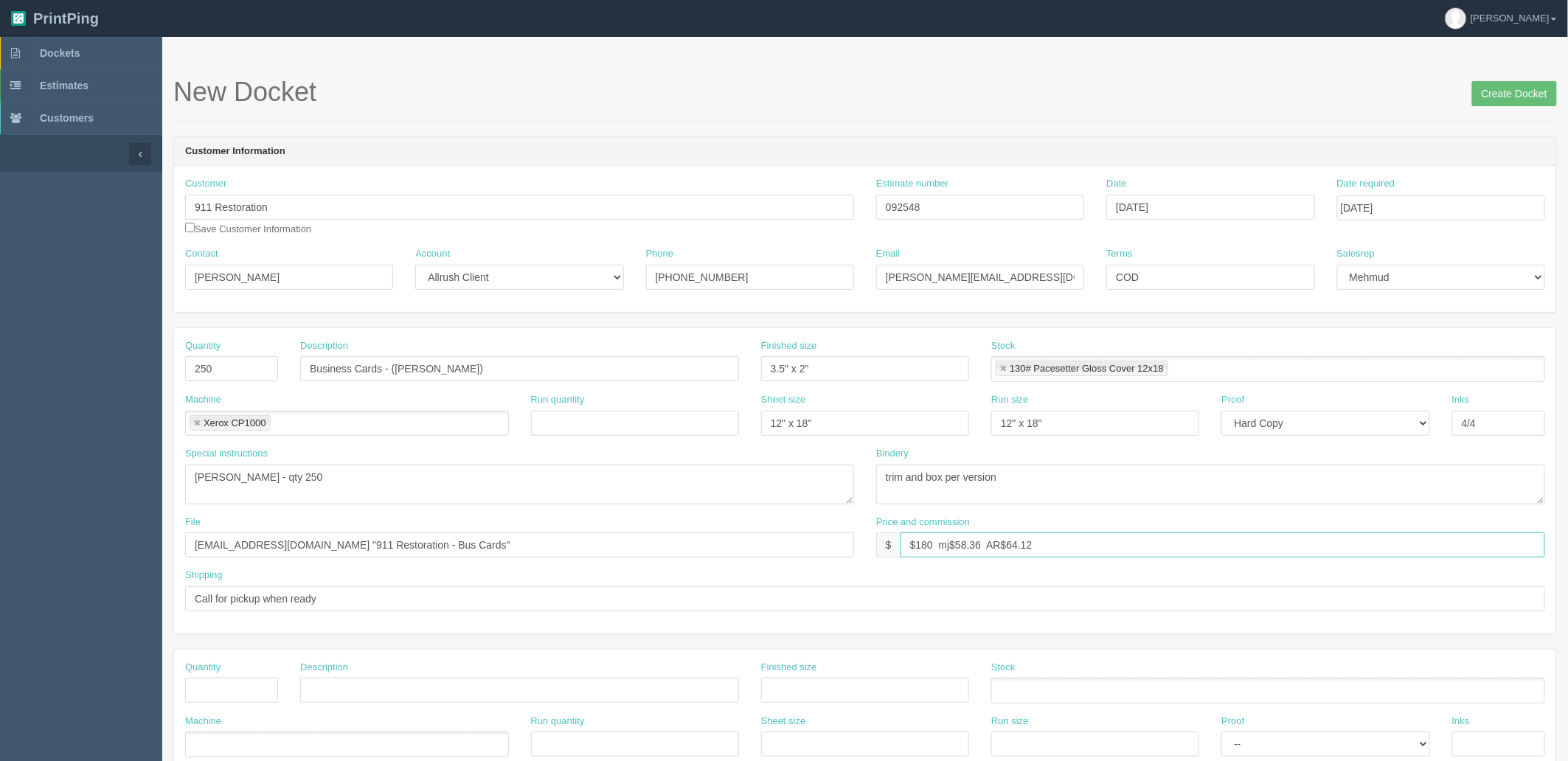
click at [1567, 513] on html "PrintPing Zack Edit account ( zack@allrush.ca ) Logout Dockets Estimates" at bounding box center [784, 670] width 1568 height 1339
click at [484, 548] on input "files@allrush.ca "911 Restoration - Bus Cards"" at bounding box center [519, 545] width 669 height 25
click at [459, 546] on input "files@allrush.ca "911 Restoration - Bus Cards"" at bounding box center [519, 545] width 669 height 25
click at [1002, 538] on input "$85 mj$ AR$" at bounding box center [1223, 545] width 645 height 25
drag, startPoint x: 952, startPoint y: 542, endPoint x: 1121, endPoint y: 680, distance: 218.2
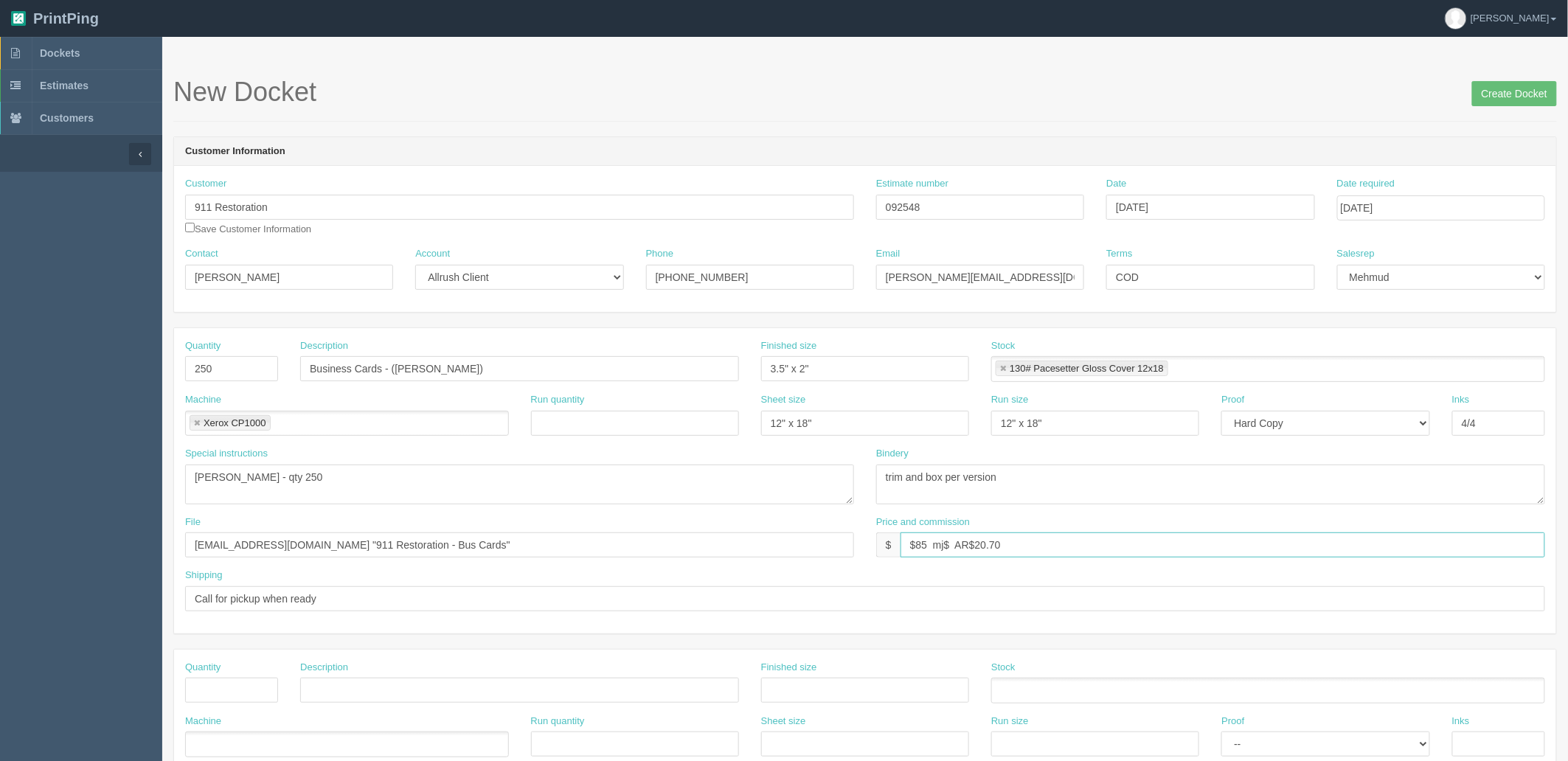
click at [952, 542] on input "$85 mj$ AR$20.70" at bounding box center [1223, 545] width 645 height 25
type input "$85 mj$15.85 AR$20.70"
click at [377, 601] on input "Call for pickup when ready" at bounding box center [865, 599] width 1360 height 25
click at [451, 597] on input "Call for pickup when ready" at bounding box center [865, 599] width 1360 height 25
type input "Call for pickup when ready"
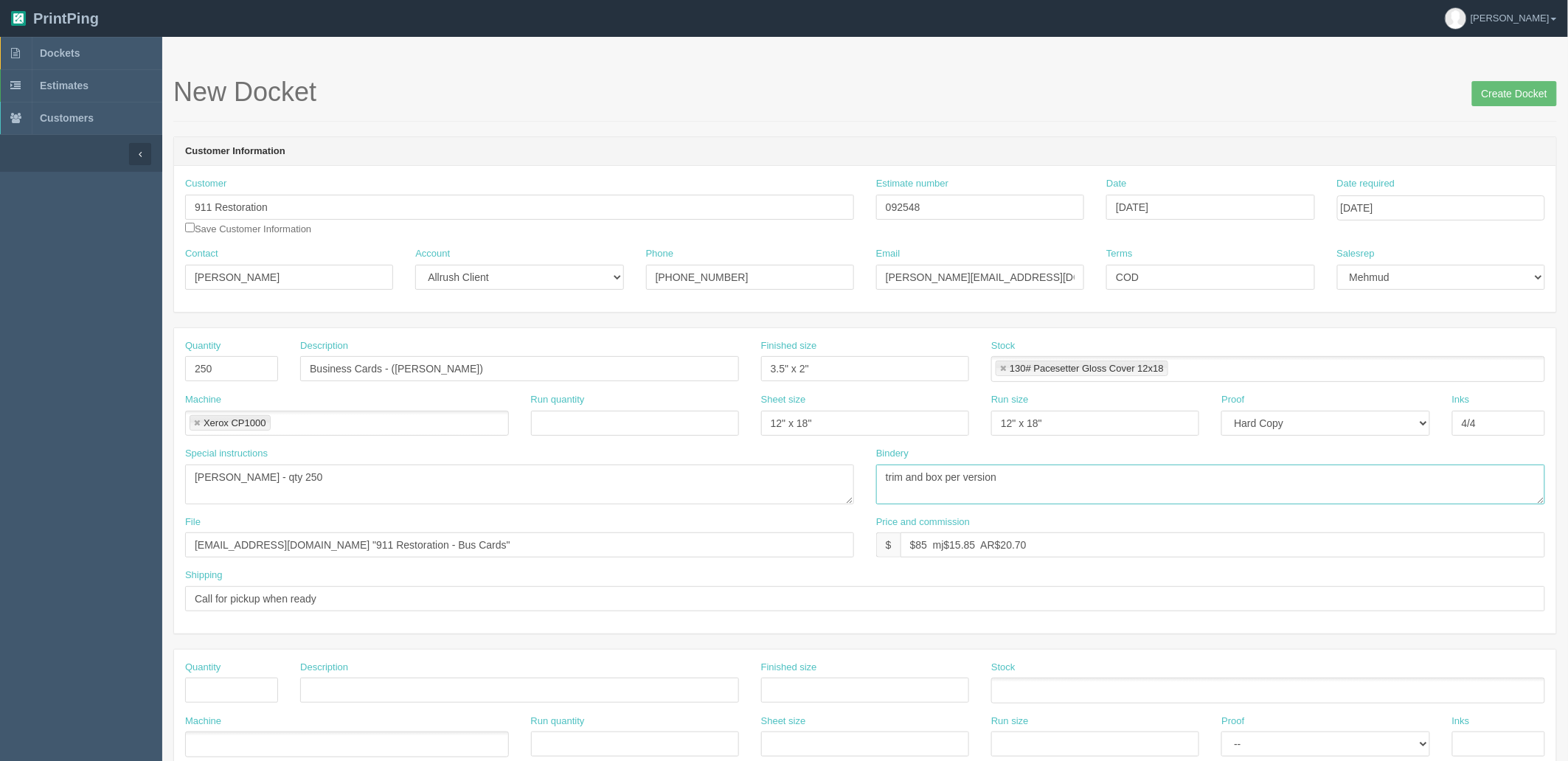
click at [1092, 484] on textarea "trim and box per version" at bounding box center [1210, 485] width 669 height 39
click at [1507, 96] on input "Create Docket" at bounding box center [1515, 94] width 85 height 25
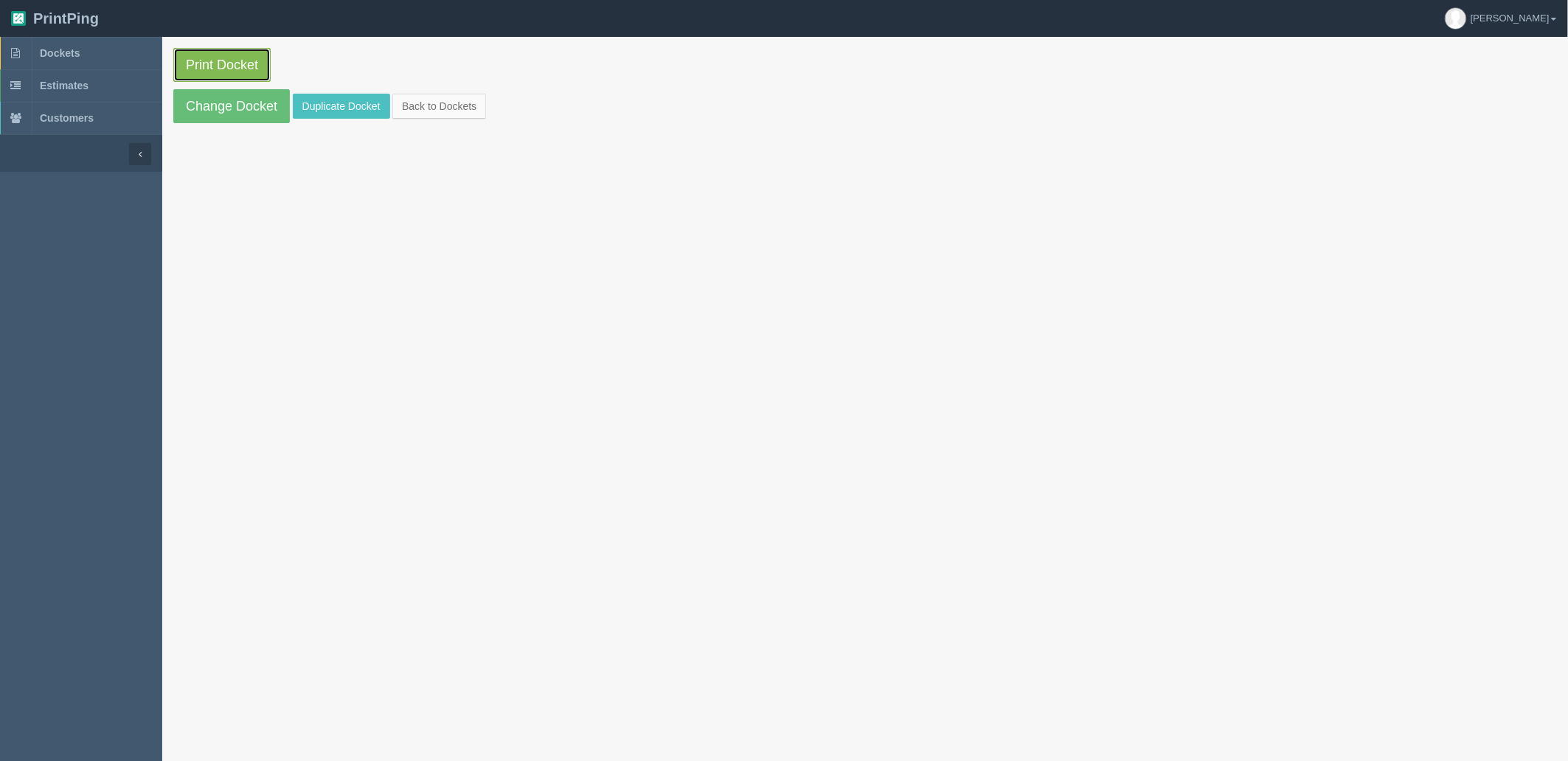
click at [221, 64] on link "Print Docket" at bounding box center [222, 64] width 97 height 34
click at [89, 54] on link "Dockets" at bounding box center [81, 53] width 162 height 32
